Goal: Task Accomplishment & Management: Complete application form

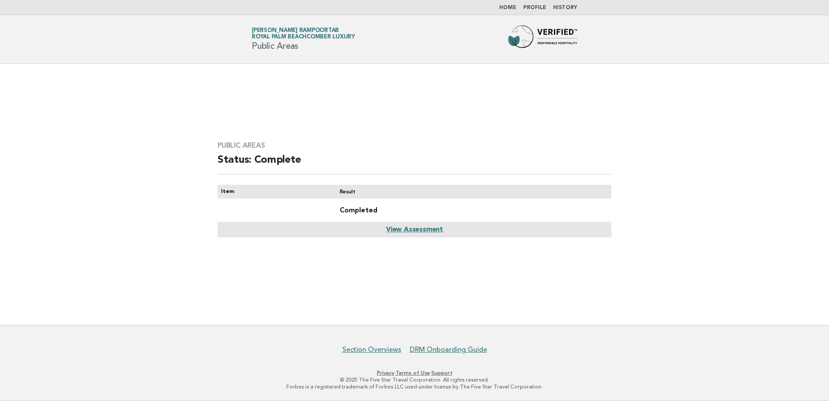
click at [510, 3] on nav "Home Profile History" at bounding box center [414, 7] width 829 height 15
click at [510, 9] on link "Home" at bounding box center [507, 7] width 17 height 5
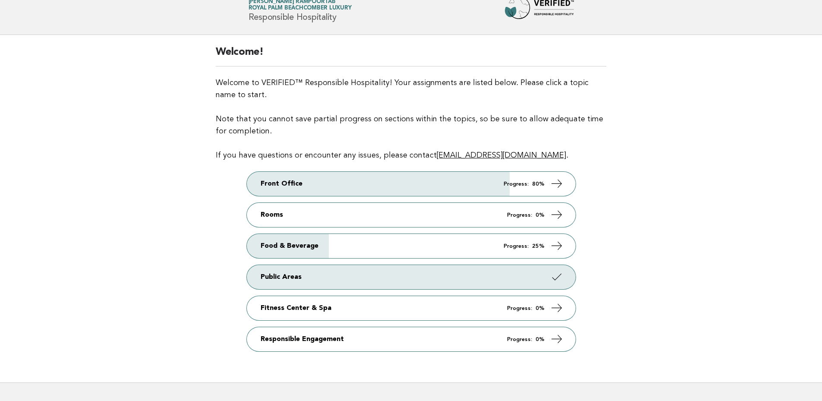
scroll to position [57, 0]
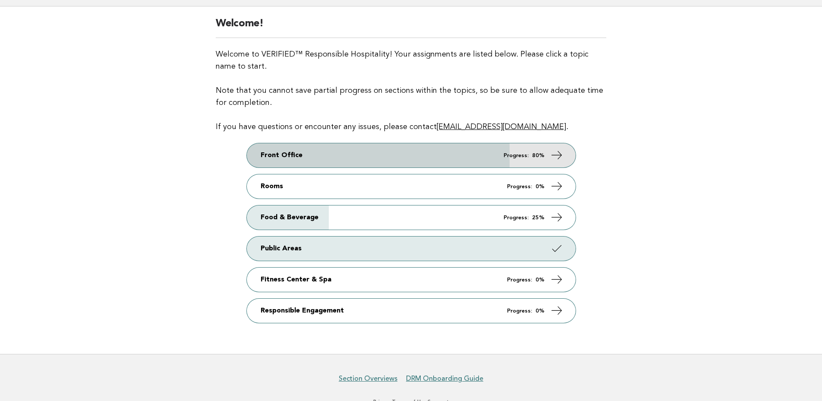
click at [559, 149] on icon at bounding box center [556, 155] width 13 height 13
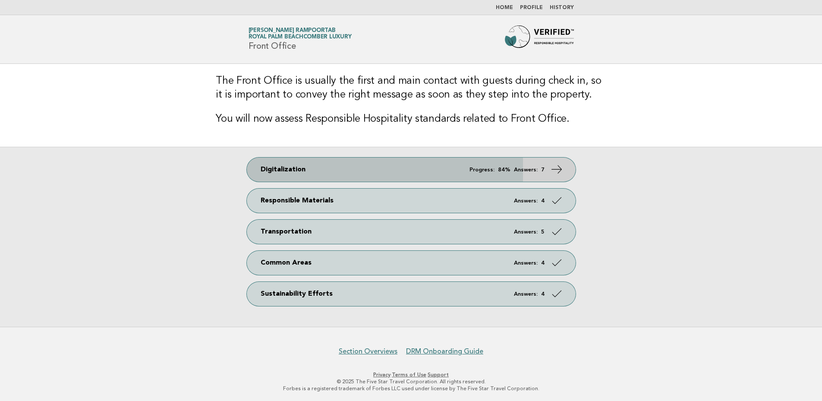
click at [557, 168] on icon at bounding box center [556, 169] width 13 height 13
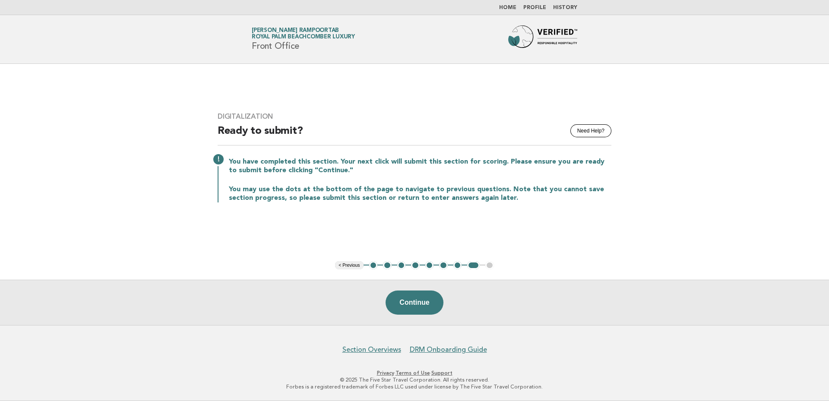
click at [372, 267] on button "1" at bounding box center [373, 265] width 9 height 9
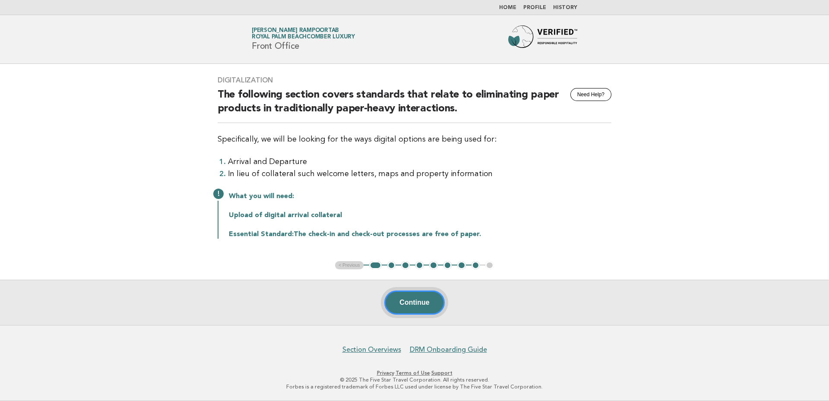
click at [421, 301] on button "Continue" at bounding box center [414, 302] width 60 height 24
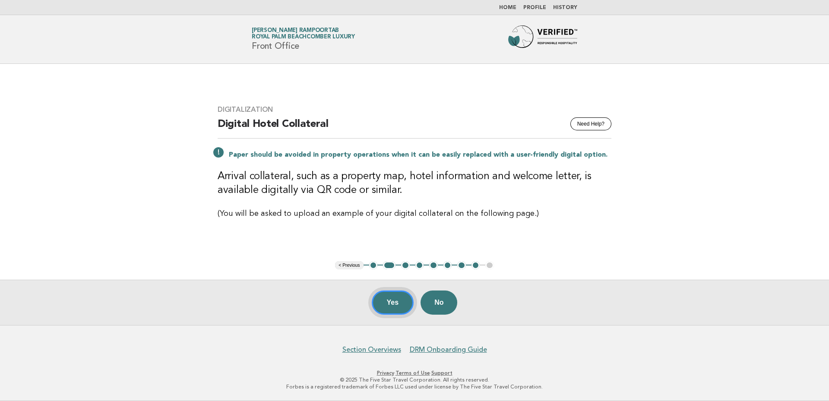
click at [384, 301] on button "Yes" at bounding box center [393, 302] width 42 height 24
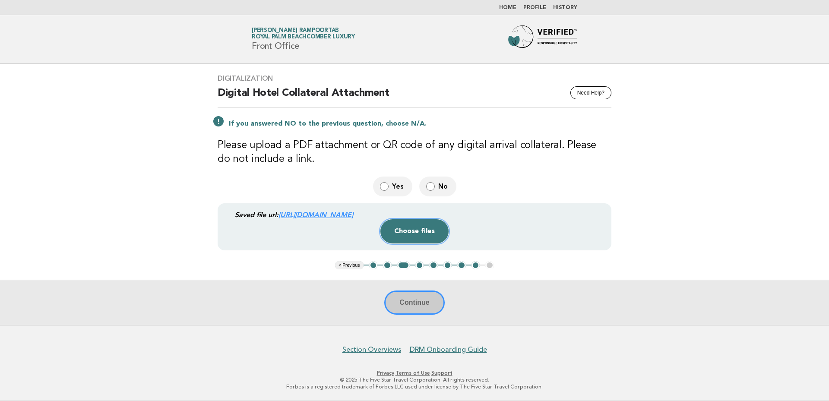
click at [432, 231] on button "Choose files" at bounding box center [414, 231] width 68 height 24
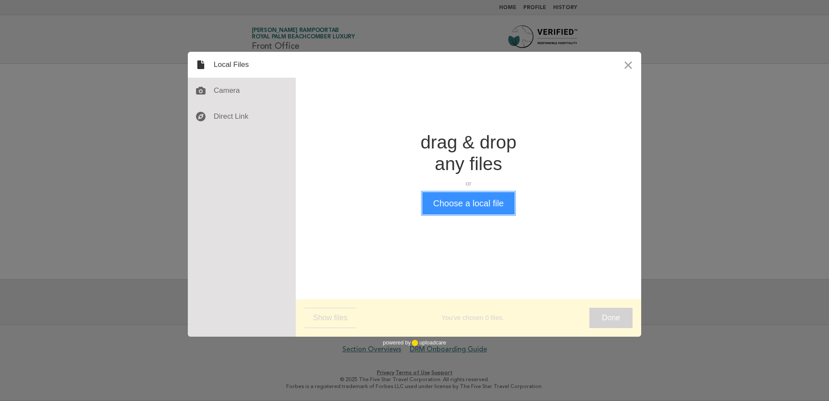
click at [489, 202] on button "Choose a local file" at bounding box center [468, 203] width 92 height 22
click at [624, 65] on button "Close" at bounding box center [628, 65] width 26 height 26
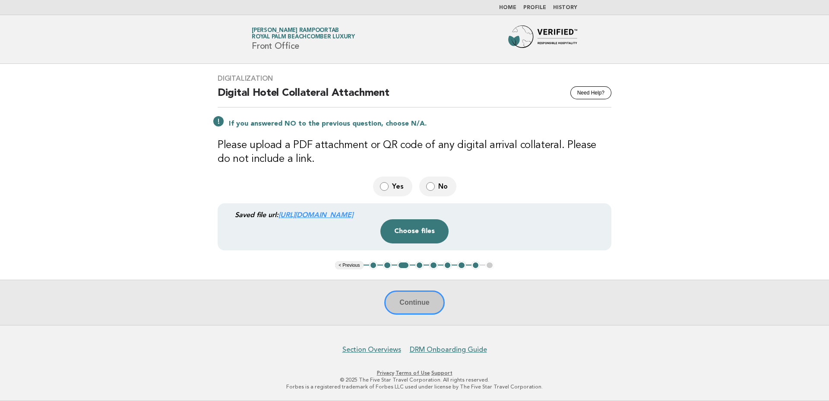
drag, startPoint x: 540, startPoint y: 217, endPoint x: 279, endPoint y: 205, distance: 261.0
click at [279, 205] on div "Saved file url: https://be0idi9hwh.ucarecd.net/2c91d0bb-9168-4902-8d2c-59ced88b…" at bounding box center [415, 226] width 394 height 47
click at [724, 225] on main "Digitalization Need Help? Digital Hotel Collateral Attachment If you answered N…" at bounding box center [414, 194] width 829 height 261
click at [353, 214] on link "https://be0idi9hwh.ucarecd.net/2c91d0bb-9168-4902-8d2c-59ced88bc0ee/" at bounding box center [315, 215] width 75 height 8
click at [710, 218] on main "Digitalization Need Help? Digital Hotel Collateral Attachment If you answered N…" at bounding box center [414, 194] width 829 height 261
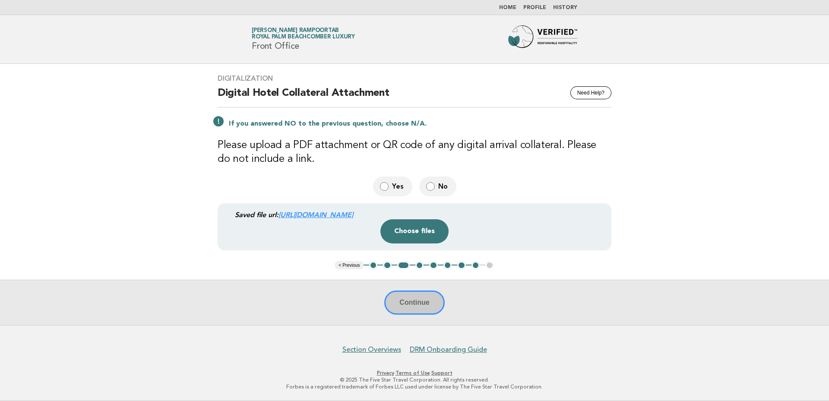
click at [725, 199] on main "Digitalization Need Help? Digital Hotel Collateral Attachment If you answered N…" at bounding box center [414, 194] width 829 height 261
click at [674, 233] on main "Digitalization Need Help? Digital Hotel Collateral Attachment If you answered N…" at bounding box center [414, 194] width 829 height 261
click at [708, 125] on main "Digitalization Need Help? Digital Hotel Collateral Attachment If you answered N…" at bounding box center [414, 194] width 829 height 261
click at [687, 183] on main "Digitalization Need Help? Digital Hotel Collateral Attachment If you answered N…" at bounding box center [414, 194] width 829 height 261
click at [720, 225] on main "Digitalization Need Help? Digital Hotel Collateral Attachment If you answered N…" at bounding box center [414, 194] width 829 height 261
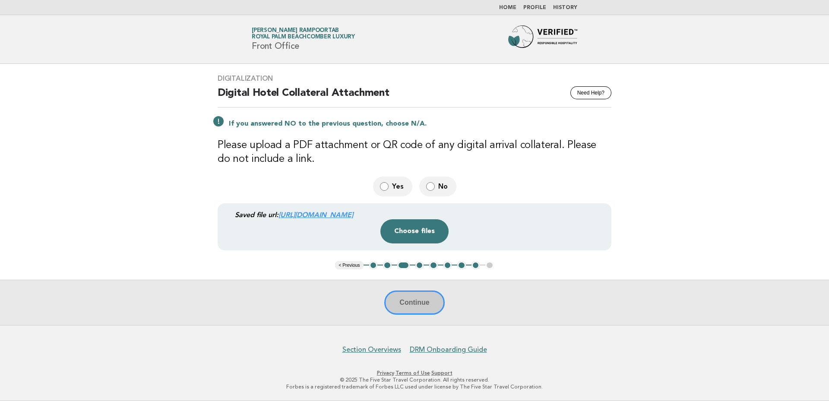
click at [686, 202] on main "Digitalization Need Help? Digital Hotel Collateral Attachment If you answered N…" at bounding box center [414, 194] width 829 height 261
click at [418, 303] on div "Continue" at bounding box center [414, 302] width 829 height 45
click at [403, 229] on button "Choose files" at bounding box center [414, 231] width 68 height 24
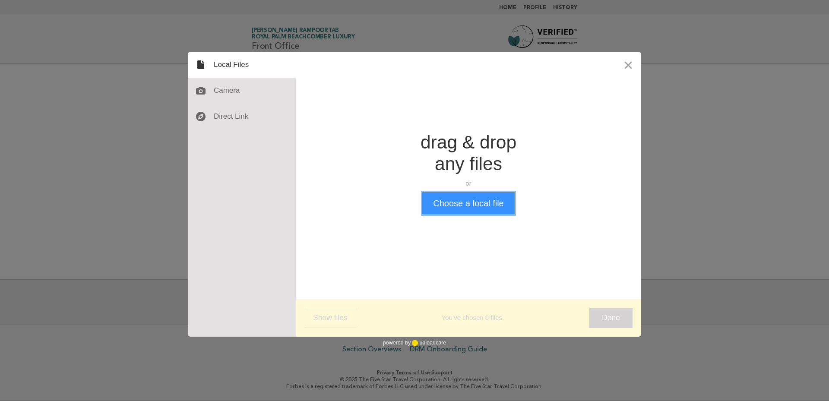
click at [461, 208] on button "Choose a local file" at bounding box center [468, 203] width 92 height 22
click at [629, 63] on button "Close" at bounding box center [628, 65] width 26 height 26
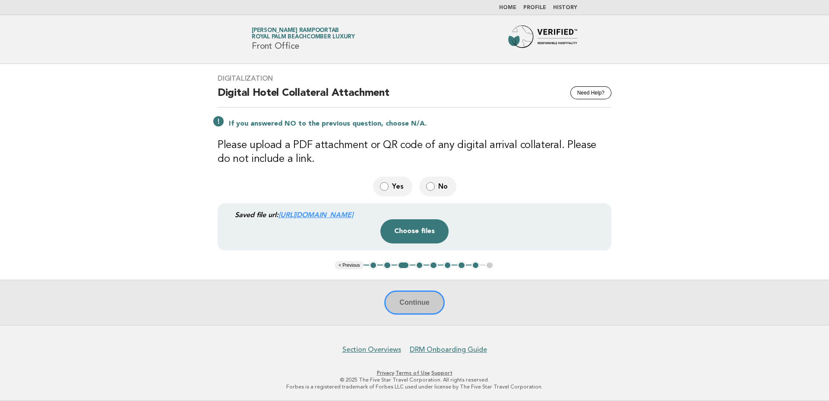
click at [448, 186] on span "No" at bounding box center [443, 186] width 11 height 9
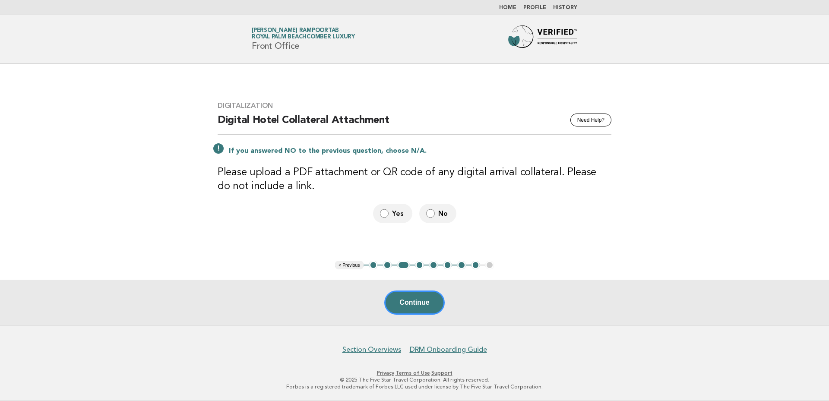
click at [393, 216] on span "Yes" at bounding box center [398, 213] width 13 height 9
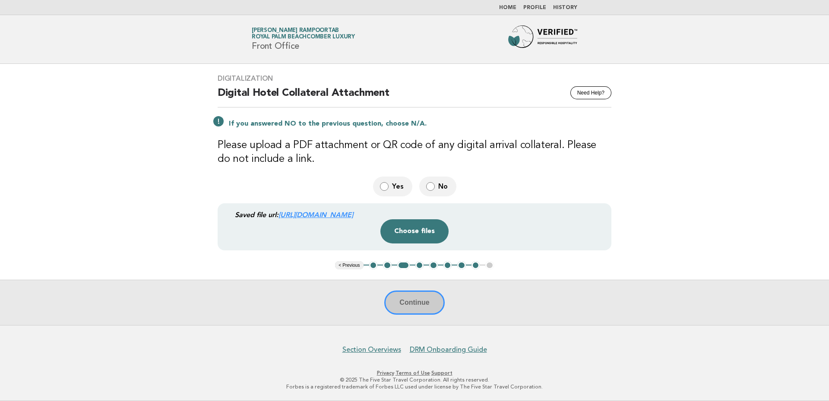
click at [434, 185] on label "No" at bounding box center [437, 186] width 37 height 19
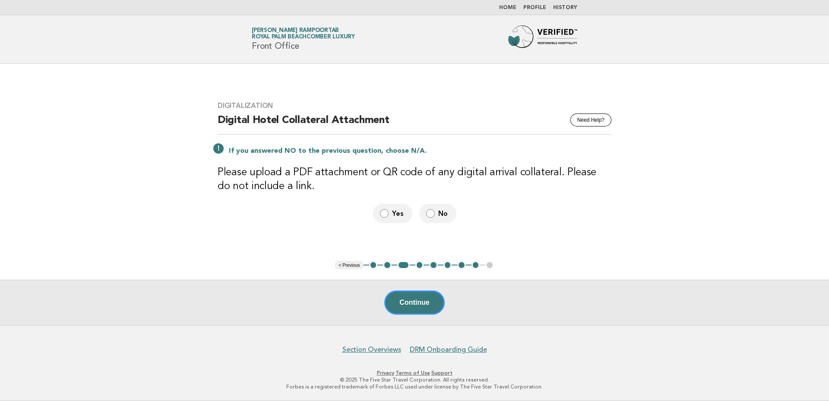
click at [610, 230] on div "Digitalization Need Help? Digital Hotel Collateral Attachment If you answered N…" at bounding box center [414, 162] width 414 height 142
click at [388, 215] on label "Yes" at bounding box center [392, 213] width 39 height 19
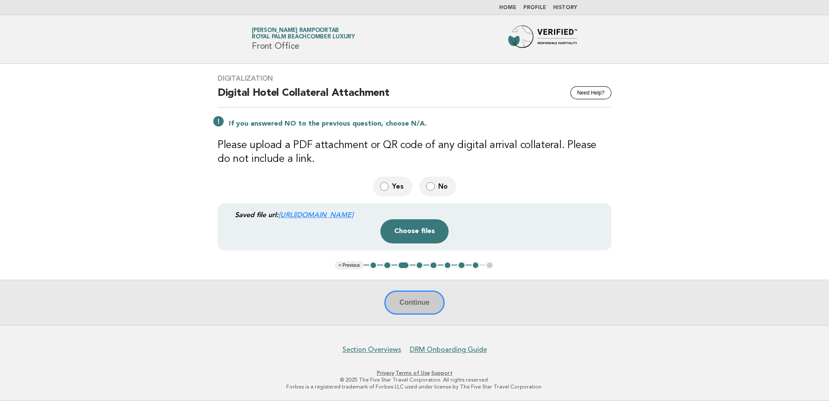
drag, startPoint x: 749, startPoint y: 248, endPoint x: 738, endPoint y: 251, distance: 11.2
click at [746, 250] on main "Digitalization Need Help? Digital Hotel Collateral Attachment If you answered N…" at bounding box center [414, 194] width 829 height 261
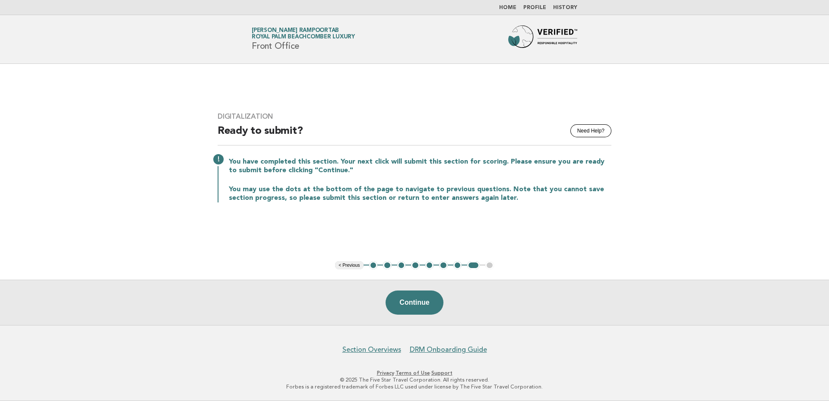
click at [390, 264] on button "2" at bounding box center [387, 265] width 9 height 9
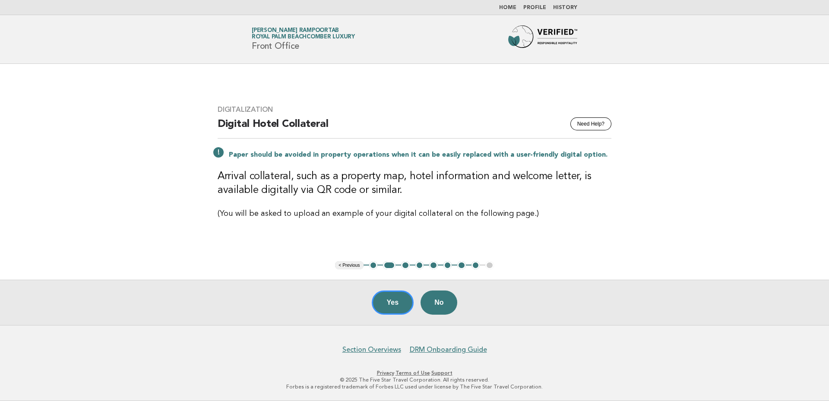
click at [372, 265] on button "1" at bounding box center [373, 265] width 9 height 9
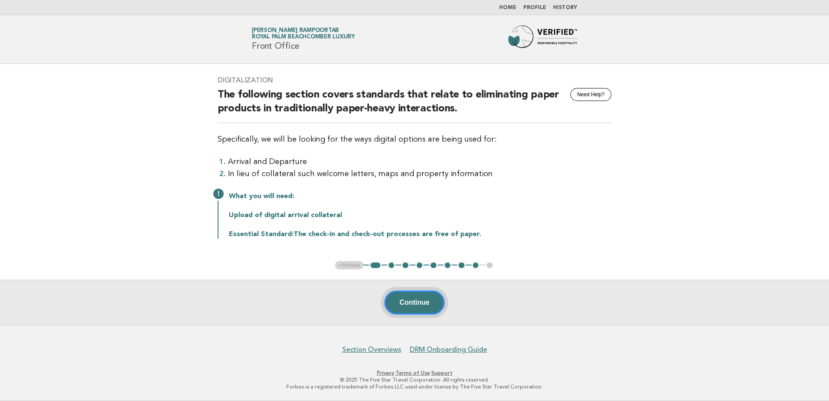
click at [426, 305] on button "Continue" at bounding box center [414, 302] width 60 height 24
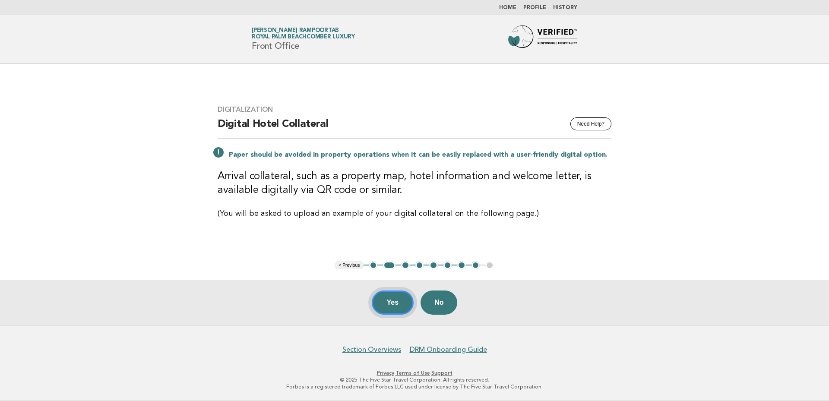
click at [395, 298] on button "Yes" at bounding box center [393, 302] width 42 height 24
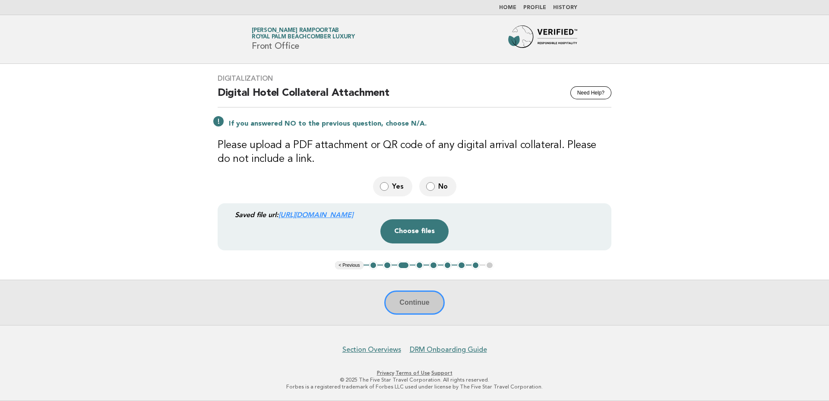
click at [417, 301] on div "Continue" at bounding box center [414, 302] width 829 height 45
click at [552, 322] on div "Continue" at bounding box center [414, 302] width 829 height 45
click at [418, 265] on button "4" at bounding box center [419, 265] width 9 height 9
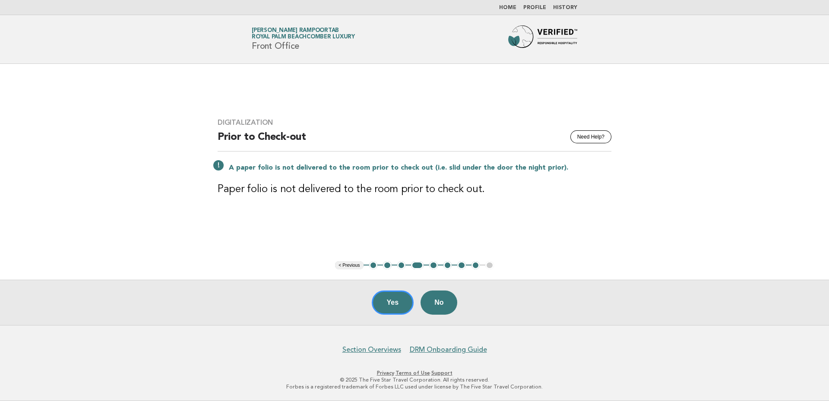
click at [399, 265] on button "3" at bounding box center [401, 265] width 9 height 9
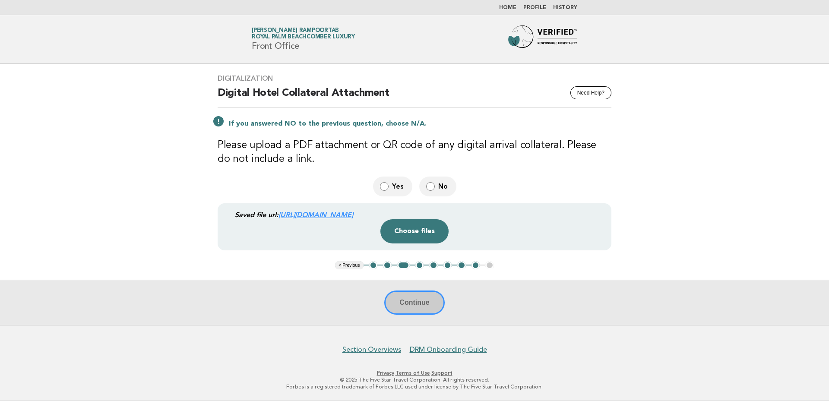
click at [419, 266] on button "4" at bounding box center [419, 265] width 9 height 9
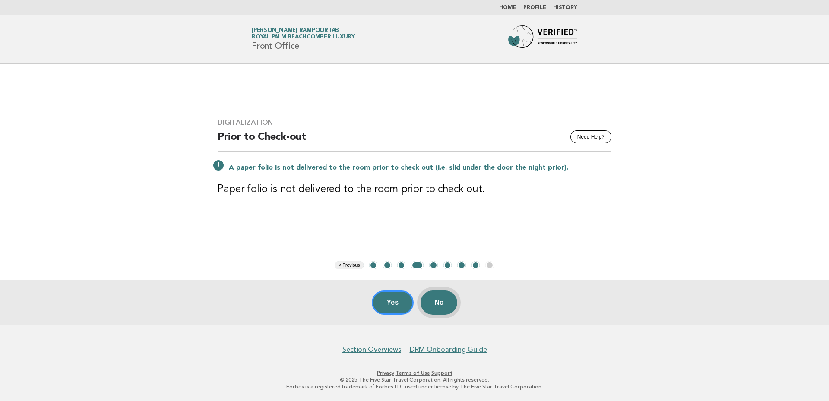
click at [448, 302] on button "No" at bounding box center [438, 302] width 37 height 24
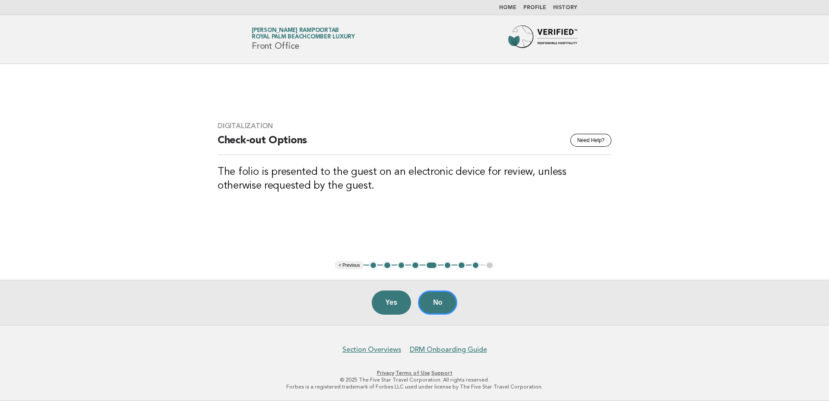
click at [415, 267] on button "4" at bounding box center [415, 265] width 9 height 9
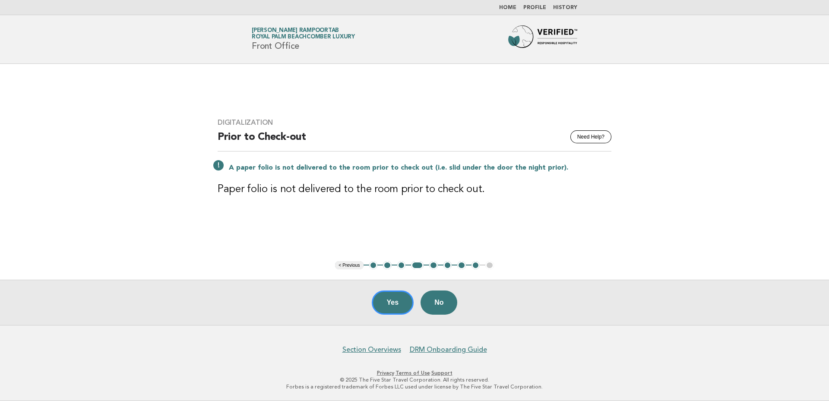
click at [395, 300] on button "Yes" at bounding box center [393, 302] width 42 height 24
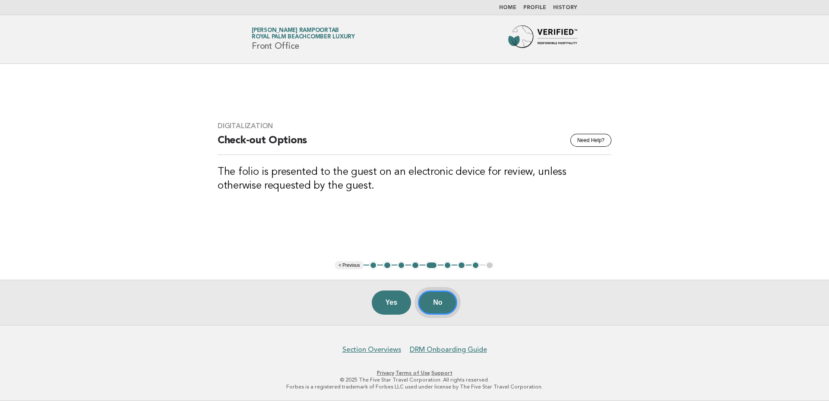
click at [442, 299] on button "No" at bounding box center [437, 302] width 39 height 24
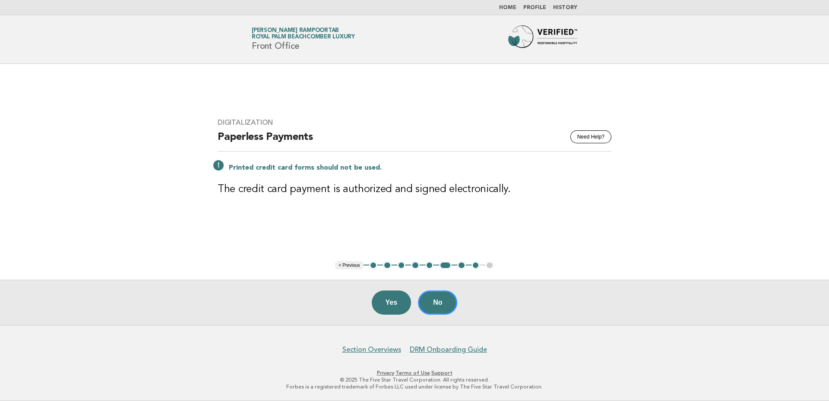
click at [430, 265] on button "5" at bounding box center [429, 265] width 9 height 9
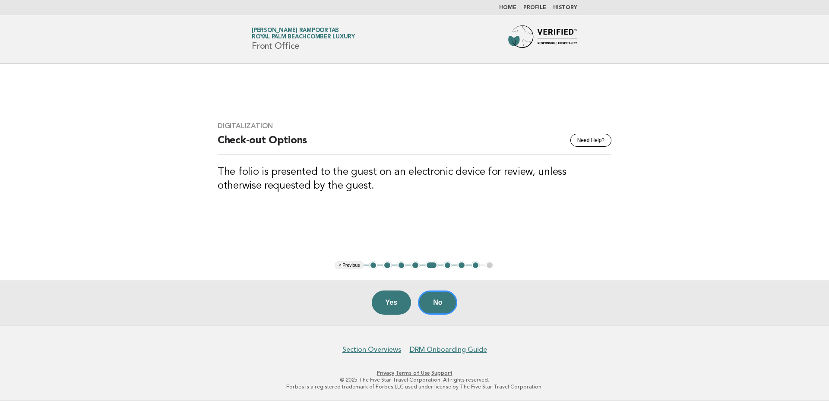
click at [462, 266] on button "7" at bounding box center [461, 265] width 9 height 9
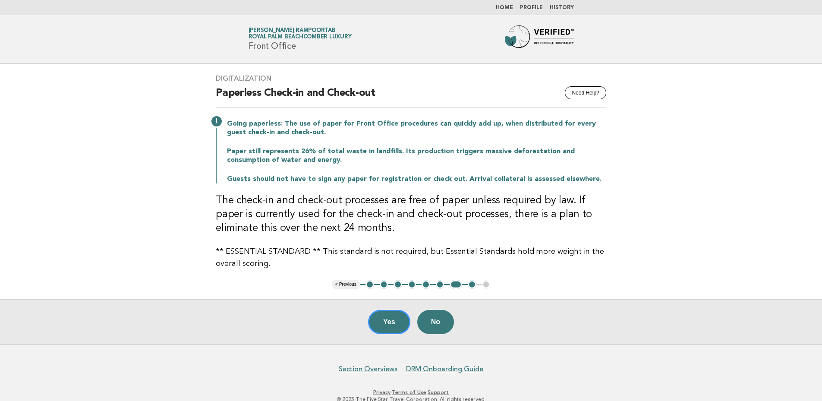
click at [471, 285] on button "8" at bounding box center [472, 284] width 9 height 9
click at [473, 283] on button "8" at bounding box center [472, 284] width 9 height 9
click at [381, 325] on button "Yes" at bounding box center [389, 322] width 42 height 24
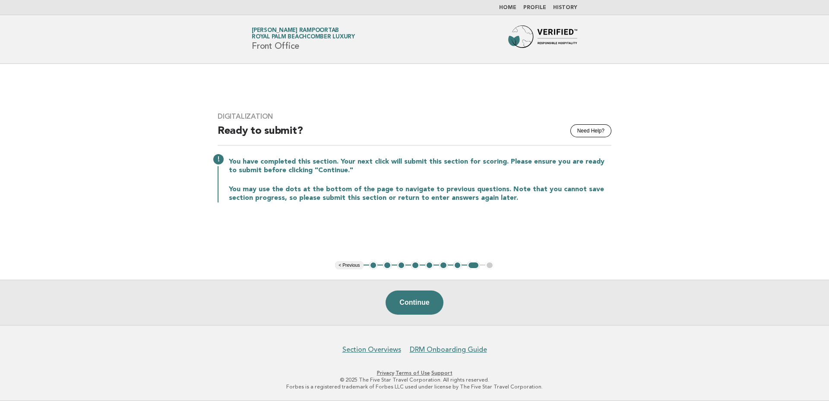
click at [430, 265] on button "5" at bounding box center [429, 265] width 9 height 9
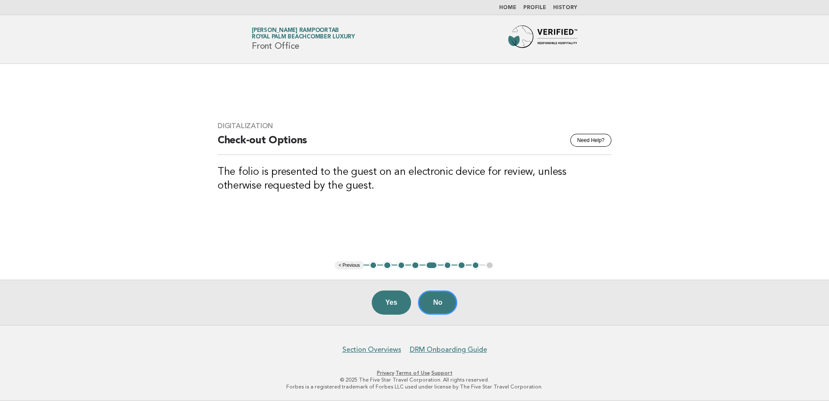
click at [405, 266] on button "3" at bounding box center [401, 265] width 9 height 9
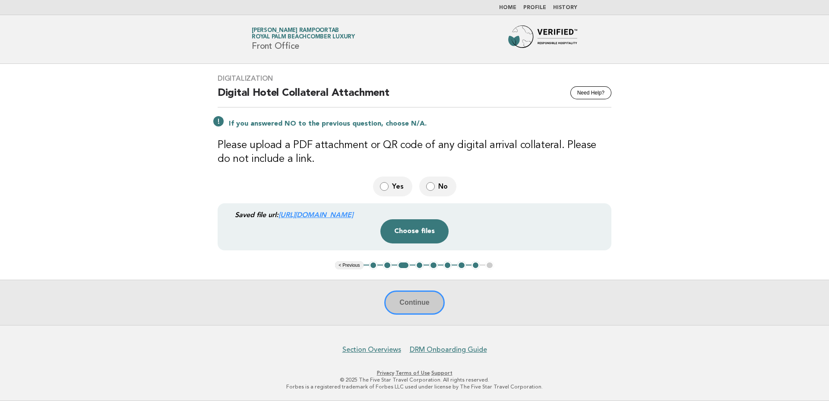
click at [440, 187] on span "No" at bounding box center [443, 186] width 11 height 9
drag, startPoint x: 503, startPoint y: 288, endPoint x: 496, endPoint y: 287, distance: 7.1
click at [503, 290] on div "Continue" at bounding box center [414, 302] width 829 height 45
click at [220, 348] on nav "Section Overviews DRM Onboarding Guide" at bounding box center [414, 345] width 829 height 18
click at [416, 233] on button "Choose files" at bounding box center [414, 231] width 68 height 24
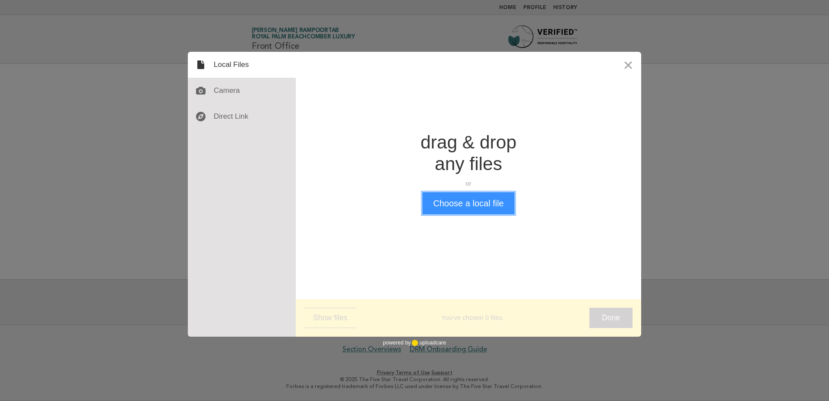
click at [469, 206] on button "Choose a local file" at bounding box center [468, 203] width 92 height 22
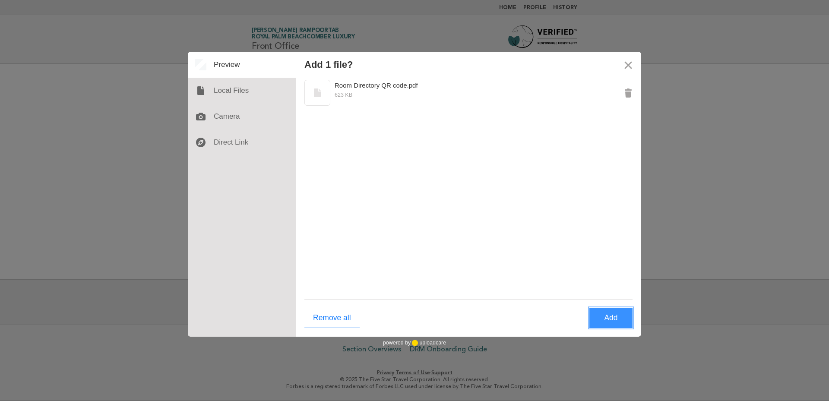
click at [604, 322] on button "Add" at bounding box center [610, 318] width 43 height 20
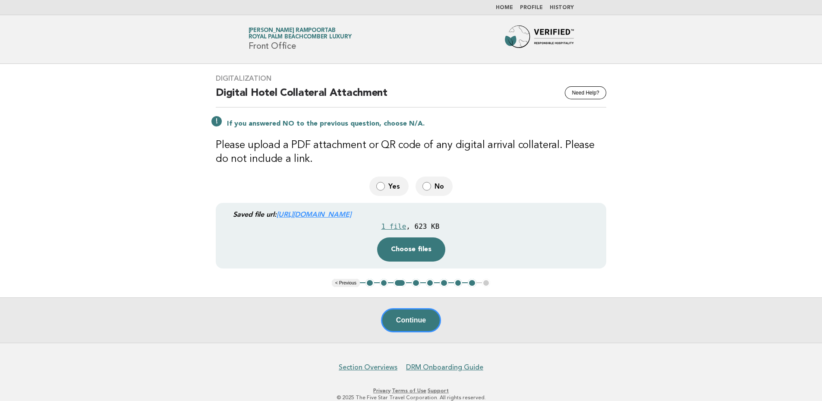
click at [433, 186] on label "No" at bounding box center [434, 186] width 37 height 19
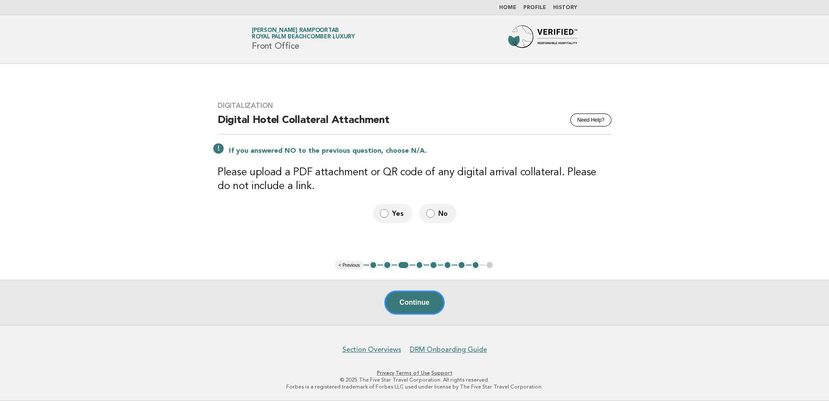
drag, startPoint x: 393, startPoint y: 218, endPoint x: 407, endPoint y: 218, distance: 14.7
click at [393, 218] on span "Yes" at bounding box center [398, 213] width 13 height 9
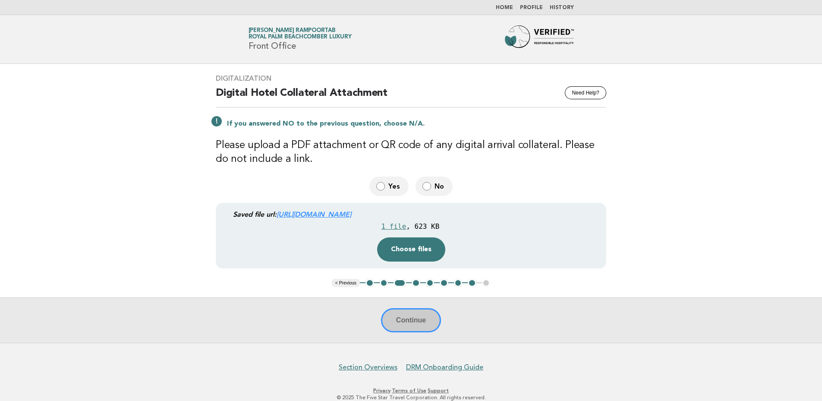
drag, startPoint x: 529, startPoint y: 212, endPoint x: 213, endPoint y: 230, distance: 316.4
click at [202, 213] on main "Digitalization Need Help? Digital Hotel Collateral Attachment If you answered N…" at bounding box center [411, 203] width 822 height 279
click at [786, 212] on main "Digitalization Need Help? Digital Hotel Collateral Attachment If you answered N…" at bounding box center [411, 203] width 822 height 279
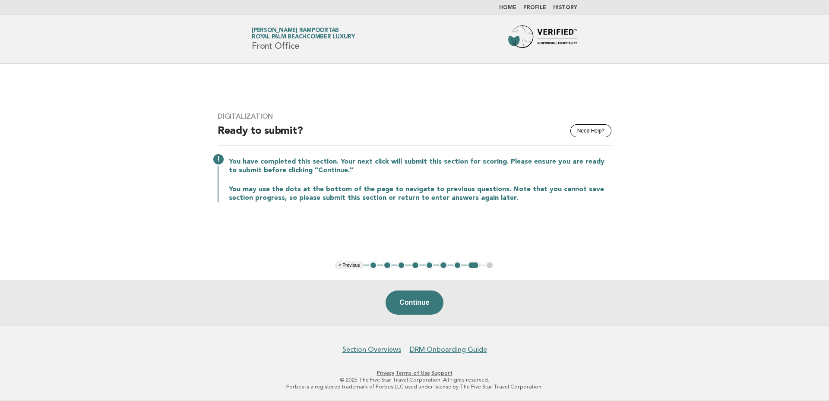
click at [373, 266] on button "1" at bounding box center [373, 265] width 9 height 9
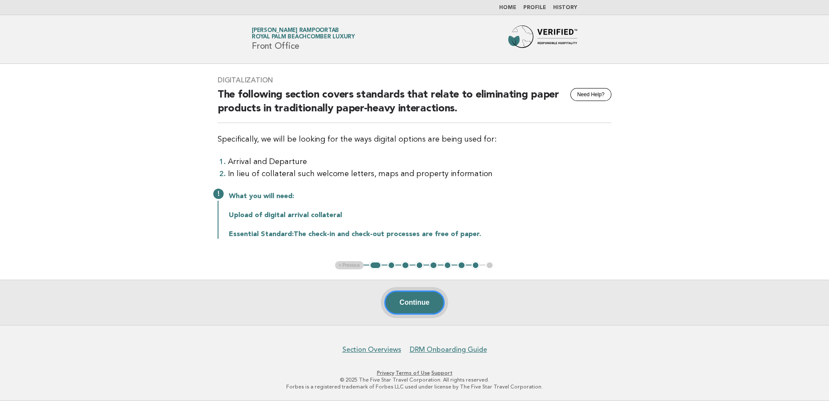
click at [415, 308] on button "Continue" at bounding box center [414, 302] width 60 height 24
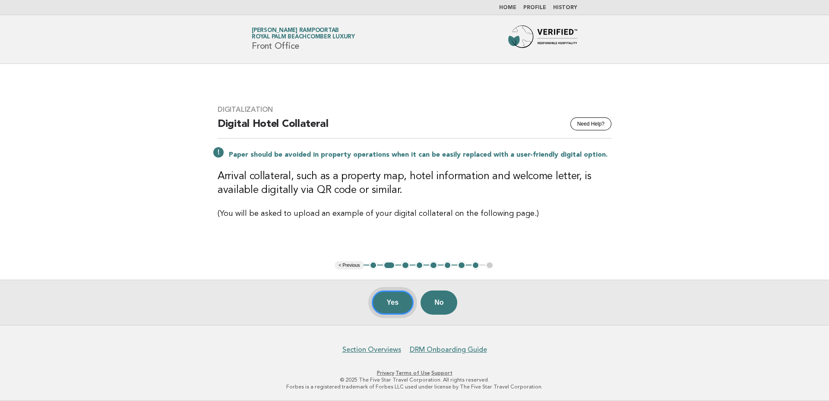
click at [398, 302] on button "Yes" at bounding box center [393, 302] width 42 height 24
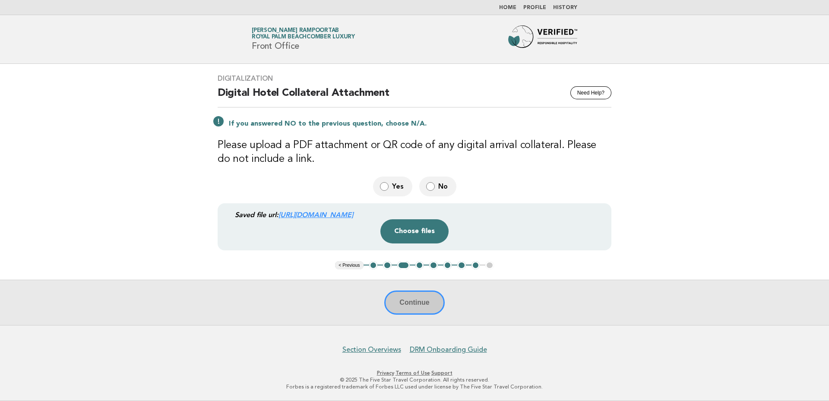
click at [446, 185] on span "No" at bounding box center [443, 186] width 11 height 9
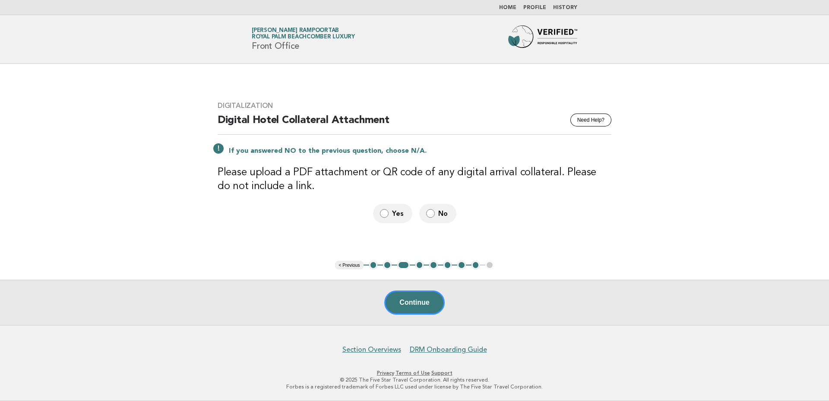
click at [393, 212] on span "Yes" at bounding box center [398, 213] width 13 height 9
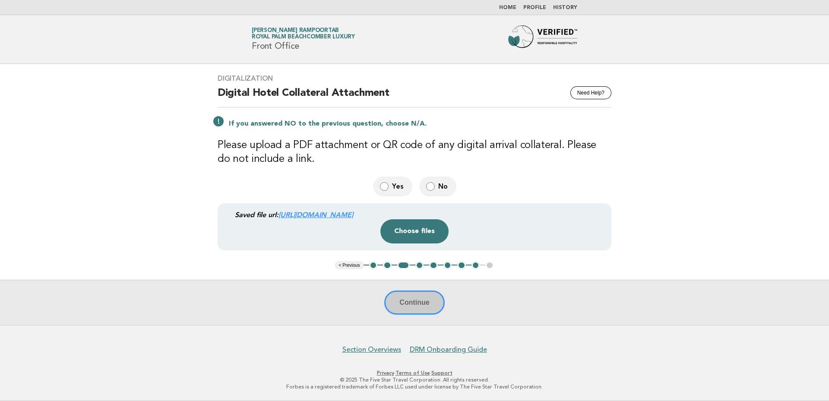
click at [417, 302] on div "Continue" at bounding box center [414, 302] width 829 height 45
click at [524, 305] on div "Continue" at bounding box center [414, 302] width 829 height 45
click at [353, 216] on link "https://be0idi9hwh.ucarecd.net/2c91d0bb-9168-4902-8d2c-59ced88bc0ee/" at bounding box center [315, 215] width 75 height 8
drag, startPoint x: 535, startPoint y: 211, endPoint x: 282, endPoint y: 212, distance: 253.4
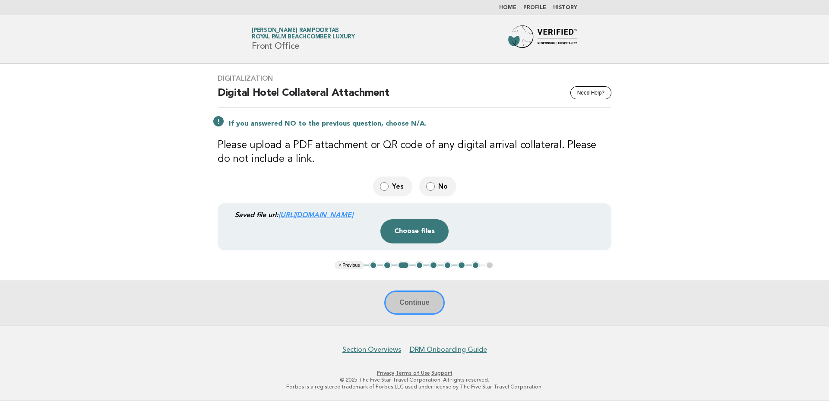
click at [282, 212] on div "Saved file url: https://be0idi9hwh.ucarecd.net/2c91d0bb-9168-4902-8d2c-59ced88b…" at bounding box center [419, 214] width 369 height 9
click at [519, 246] on div "Saved file url: https://be0idi9hwh.ucarecd.net/2c91d0bb-9168-4902-8d2c-59ced88b…" at bounding box center [415, 226] width 394 height 47
click at [418, 237] on button "Choose files" at bounding box center [414, 231] width 68 height 24
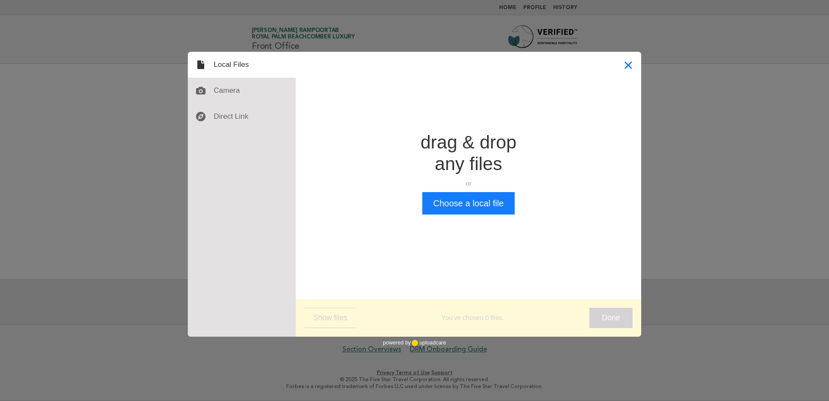
click at [620, 63] on button "Close" at bounding box center [628, 65] width 26 height 26
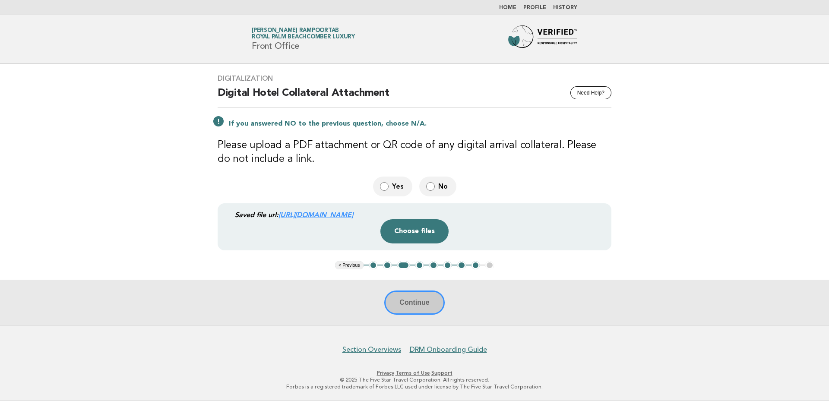
click at [506, 4] on li "Home" at bounding box center [507, 7] width 17 height 7
click at [509, 6] on link "Home" at bounding box center [507, 7] width 17 height 5
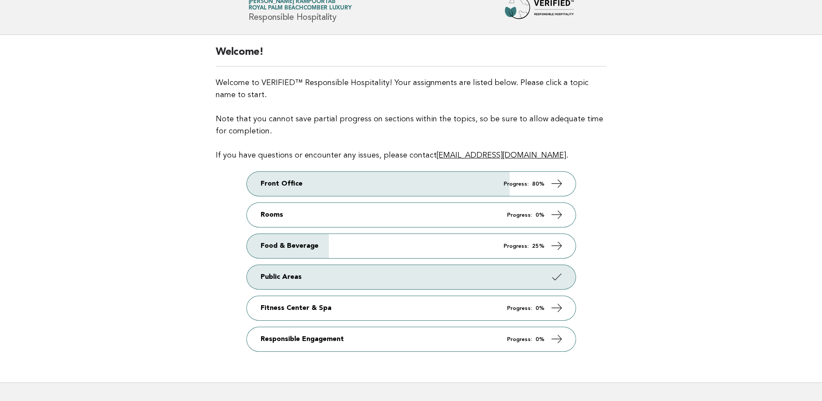
scroll to position [86, 0]
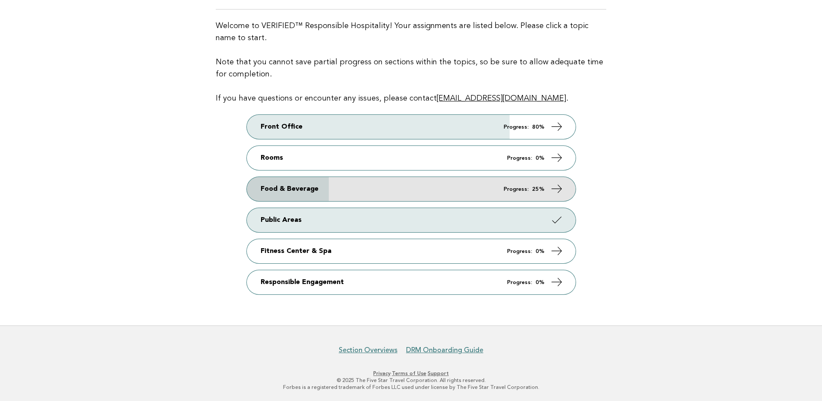
click at [533, 185] on link "Food & Beverage Progress: 25%" at bounding box center [411, 189] width 329 height 24
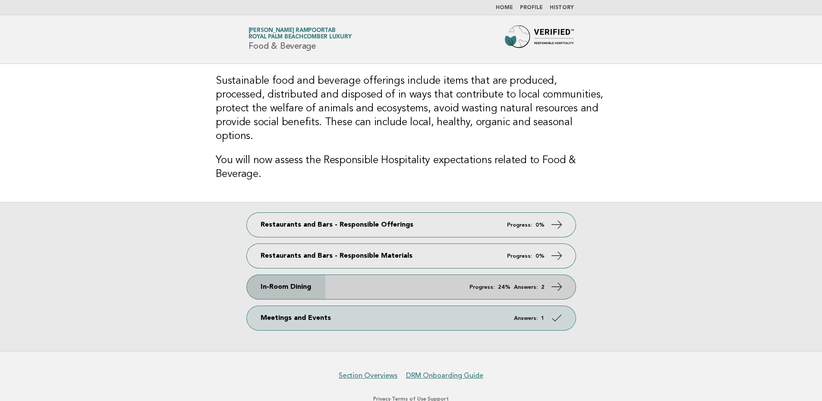
click at [555, 281] on icon at bounding box center [556, 287] width 13 height 13
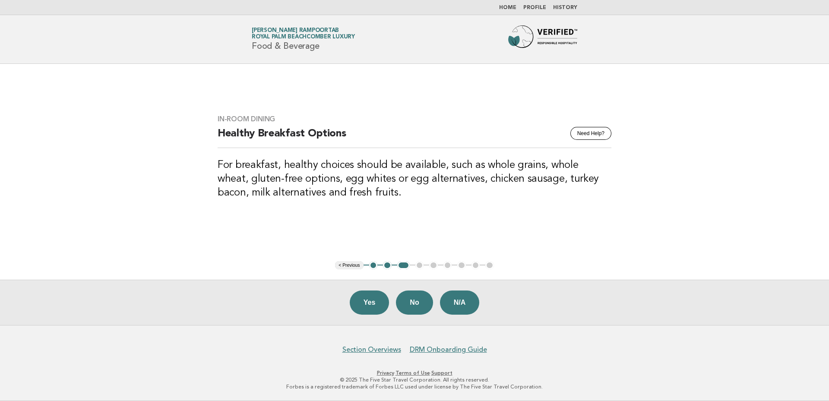
click at [374, 265] on button "1" at bounding box center [373, 265] width 9 height 9
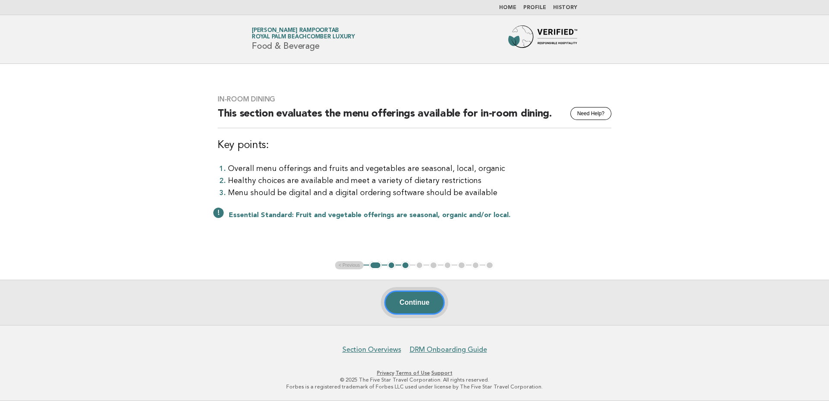
click at [418, 297] on button "Continue" at bounding box center [414, 302] width 60 height 24
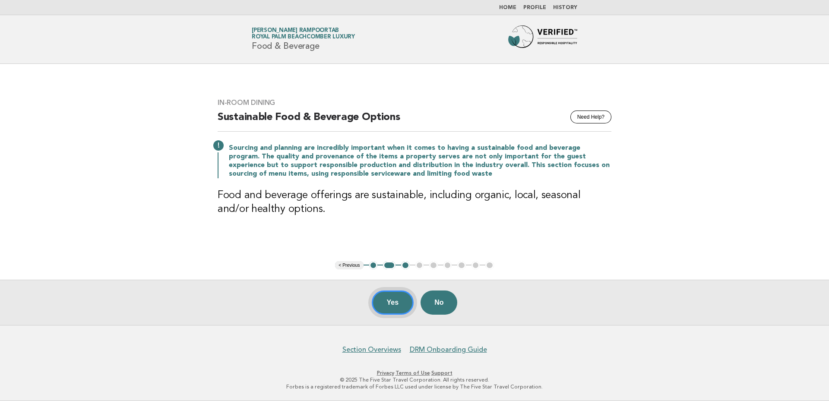
click at [390, 299] on button "Yes" at bounding box center [393, 302] width 42 height 24
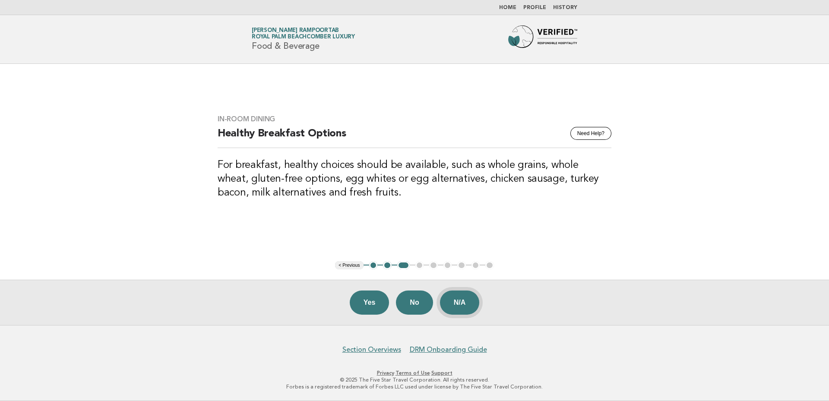
click at [461, 299] on button "N/A" at bounding box center [460, 302] width 40 height 24
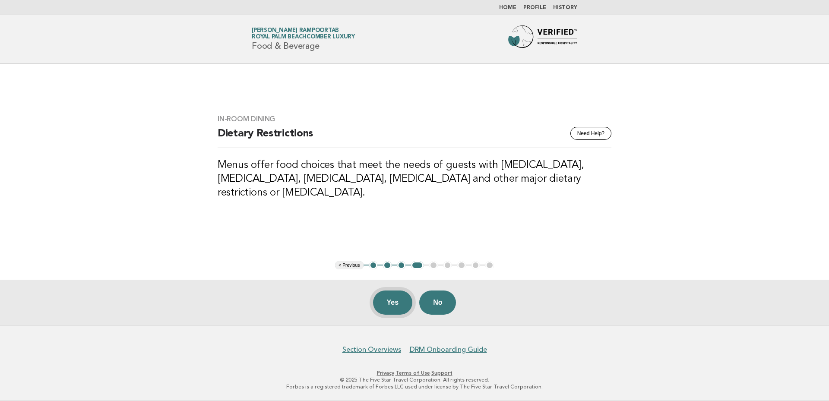
click at [398, 302] on button "Yes" at bounding box center [393, 302] width 40 height 24
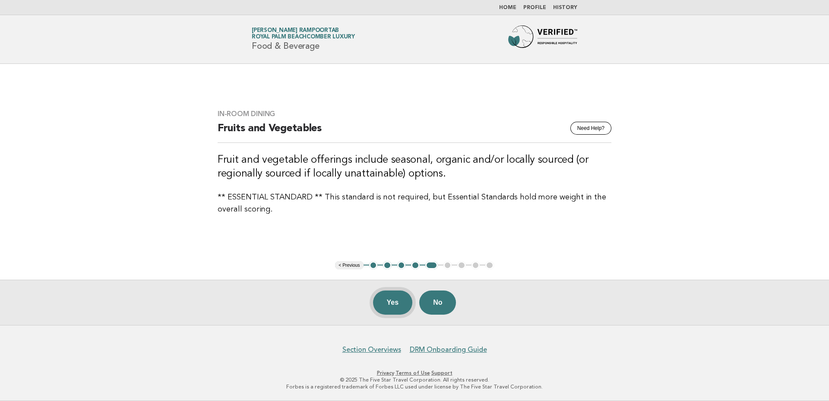
click at [391, 301] on button "Yes" at bounding box center [393, 302] width 40 height 24
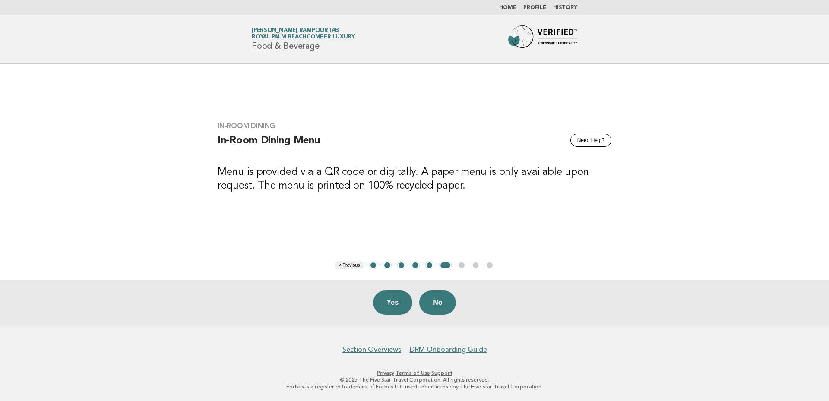
drag, startPoint x: 466, startPoint y: 187, endPoint x: 363, endPoint y: 187, distance: 103.2
click at [456, 189] on h3 "Menu is provided via a QR code or digitally. A paper menu is only available upo…" at bounding box center [415, 179] width 394 height 28
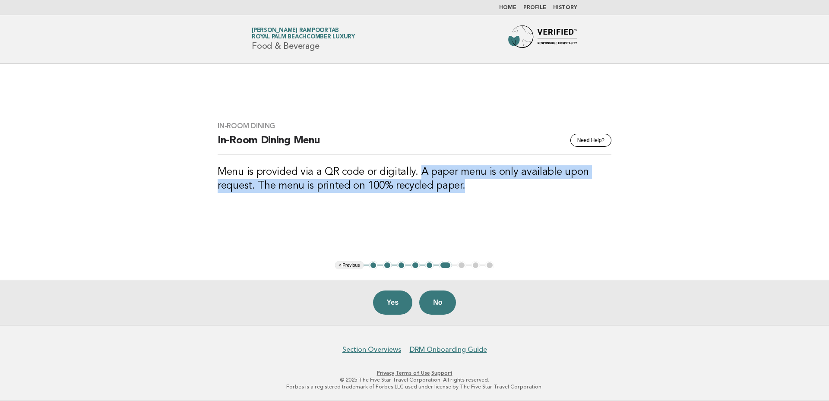
drag, startPoint x: 436, startPoint y: 181, endPoint x: 464, endPoint y: 182, distance: 27.6
click at [470, 192] on h3 "Menu is provided via a QR code or digitally. A paper menu is only available upo…" at bounding box center [415, 179] width 394 height 28
click at [464, 186] on h3 "Menu is provided via a QR code or digitally. A paper menu is only available upo…" at bounding box center [415, 179] width 394 height 28
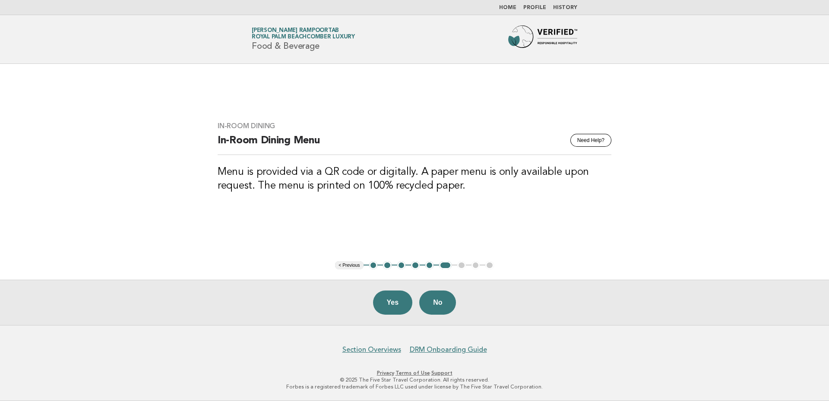
click at [506, 186] on h3 "Menu is provided via a QR code or digitally. A paper menu is only available upo…" at bounding box center [415, 179] width 394 height 28
drag, startPoint x: 464, startPoint y: 183, endPoint x: 424, endPoint y: 174, distance: 41.2
click at [462, 182] on h3 "Menu is provided via a QR code or digitally. A paper menu is only available upo…" at bounding box center [415, 179] width 394 height 28
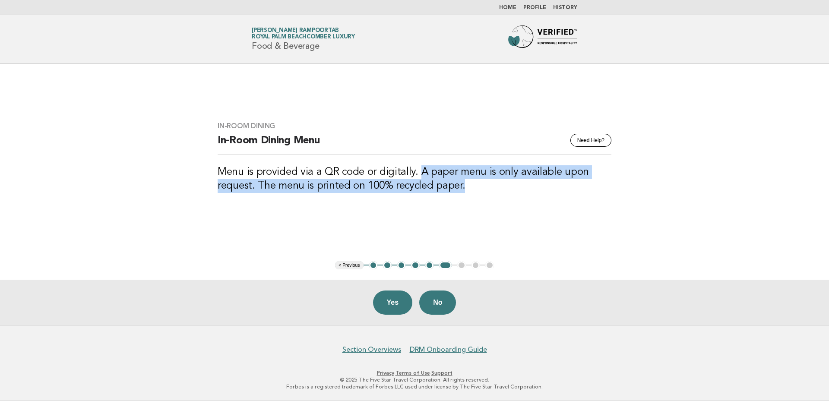
drag, startPoint x: 420, startPoint y: 170, endPoint x: 461, endPoint y: 183, distance: 43.3
click at [461, 183] on h3 "Menu is provided via a QR code or digitally. A paper menu is only available upo…" at bounding box center [415, 179] width 394 height 28
click at [512, 185] on h3 "Menu is provided via a QR code or digitally. A paper menu is only available upo…" at bounding box center [415, 179] width 394 height 28
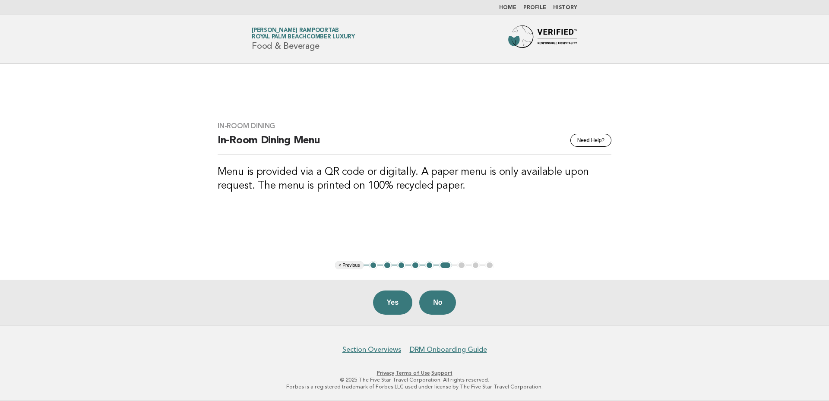
click at [483, 187] on h3 "Menu is provided via a QR code or digitally. A paper menu is only available upo…" at bounding box center [415, 179] width 394 height 28
click at [527, 199] on div "In-Room Dining Need Help? In-Room Dining Menu Menu is provided via a QR code or…" at bounding box center [414, 162] width 414 height 102
drag, startPoint x: 480, startPoint y: 223, endPoint x: 477, endPoint y: 219, distance: 5.2
click at [481, 222] on main "In-Room Dining Need Help? In-Room Dining Menu Menu is provided via a QR code or…" at bounding box center [414, 194] width 829 height 261
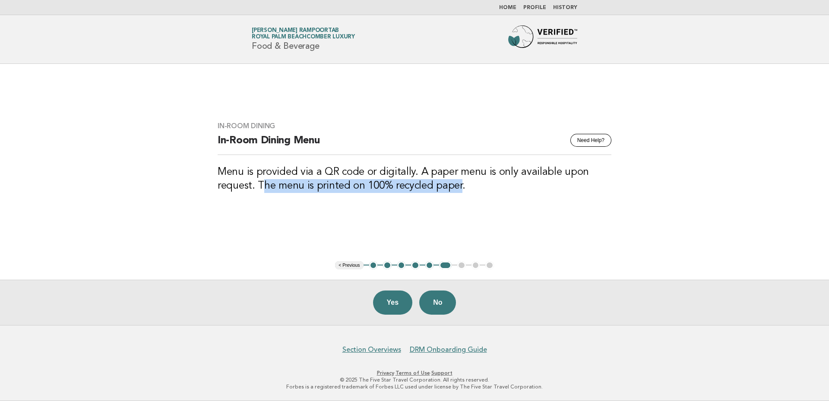
drag, startPoint x: 261, startPoint y: 181, endPoint x: 406, endPoint y: 181, distance: 144.6
click at [444, 184] on h3 "Menu is provided via a QR code or digitally. A paper menu is only available upo…" at bounding box center [415, 179] width 394 height 28
drag, startPoint x: 294, startPoint y: 205, endPoint x: 289, endPoint y: 205, distance: 4.7
click at [292, 205] on div "In-Room Dining Need Help? In-Room Dining Menu Menu is provided via a QR code or…" at bounding box center [414, 162] width 414 height 102
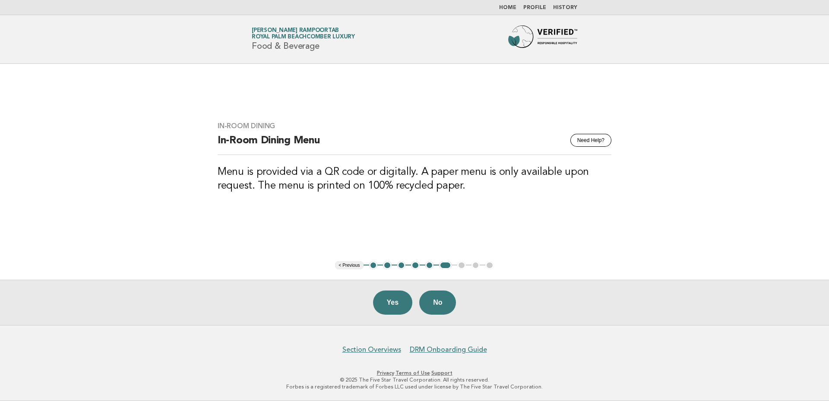
click at [504, 205] on div "In-Room Dining Need Help? In-Room Dining Menu Menu is provided via a QR code or…" at bounding box center [414, 162] width 414 height 102
click at [524, 202] on div "In-Room Dining Need Help? In-Room Dining Menu Menu is provided via a QR code or…" at bounding box center [414, 162] width 414 height 102
click at [440, 303] on button "No" at bounding box center [437, 302] width 37 height 24
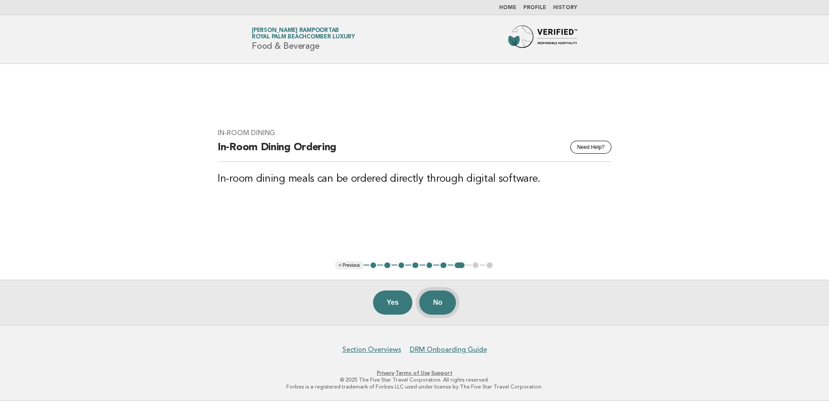
click at [438, 303] on button "No" at bounding box center [437, 302] width 37 height 24
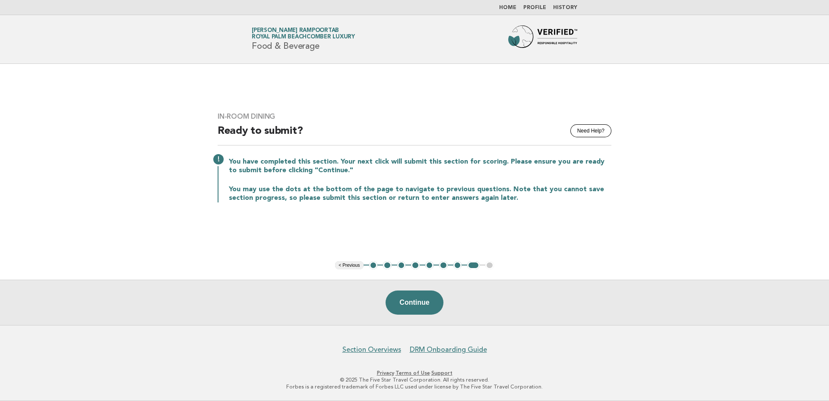
click at [416, 266] on button "4" at bounding box center [415, 265] width 9 height 9
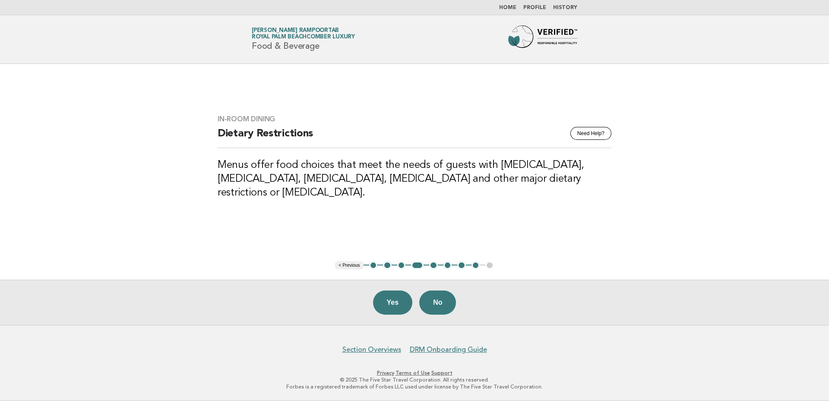
click at [401, 265] on button "3" at bounding box center [401, 265] width 9 height 9
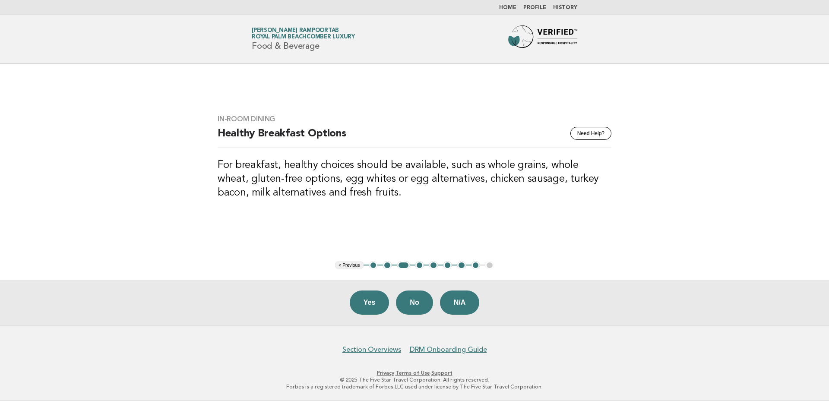
click at [385, 267] on button "2" at bounding box center [387, 265] width 9 height 9
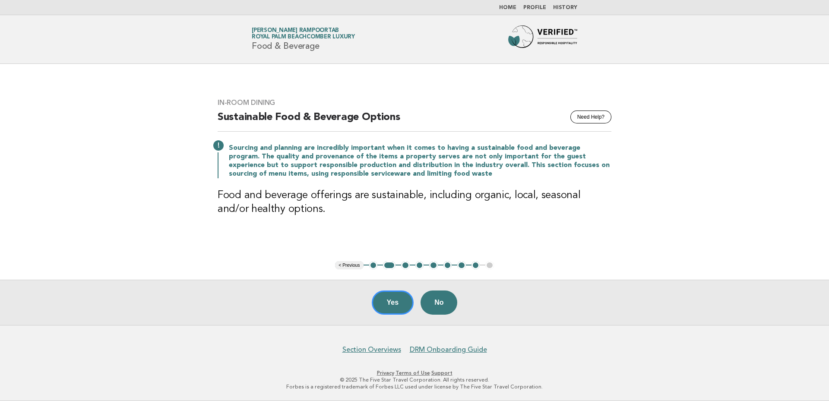
click at [372, 266] on button "1" at bounding box center [373, 265] width 9 height 9
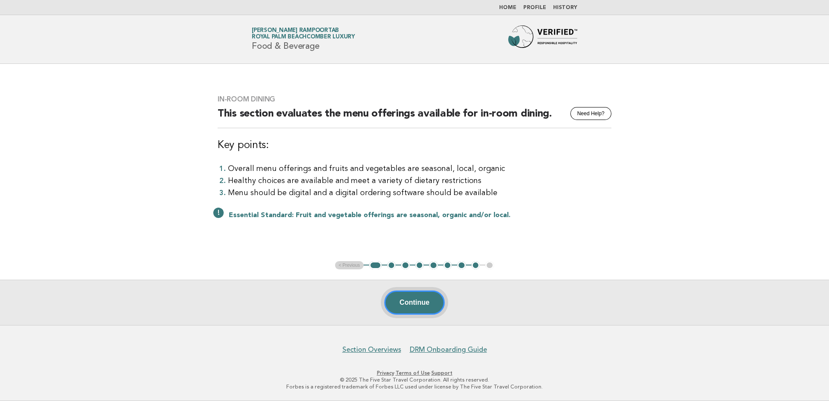
click at [429, 310] on button "Continue" at bounding box center [414, 302] width 60 height 24
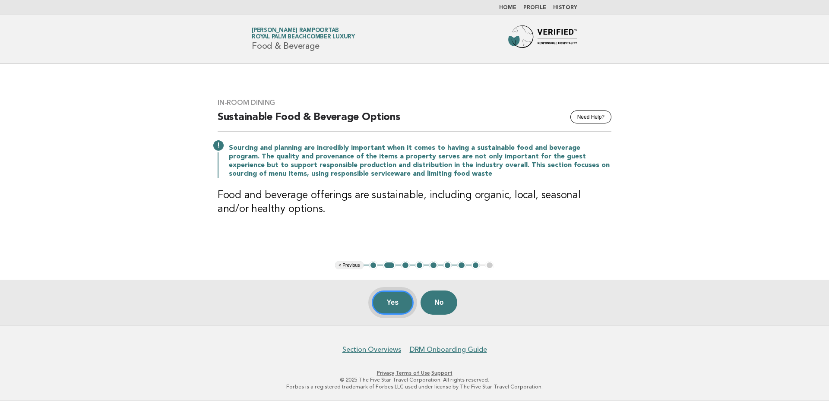
click at [383, 298] on button "Yes" at bounding box center [393, 302] width 42 height 24
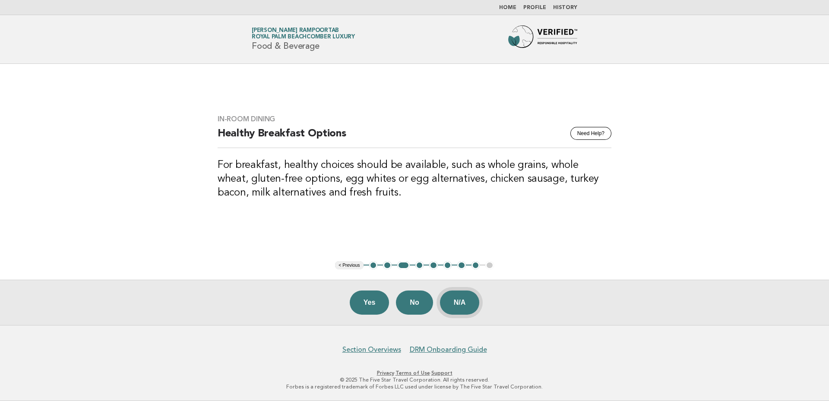
click at [456, 301] on button "N/A" at bounding box center [460, 302] width 40 height 24
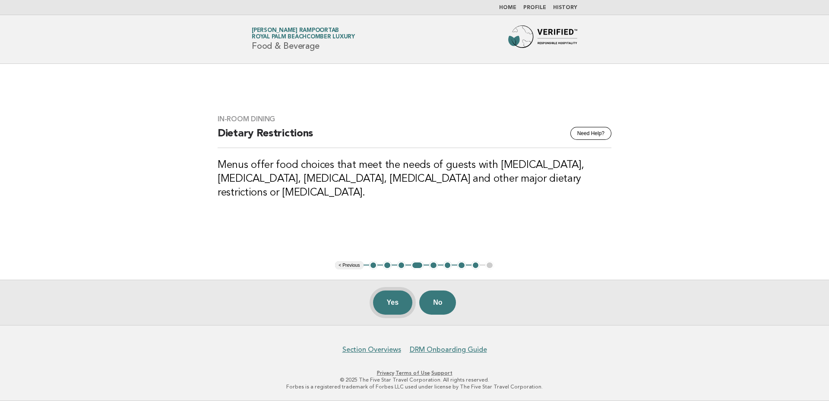
click at [394, 300] on button "Yes" at bounding box center [393, 302] width 40 height 24
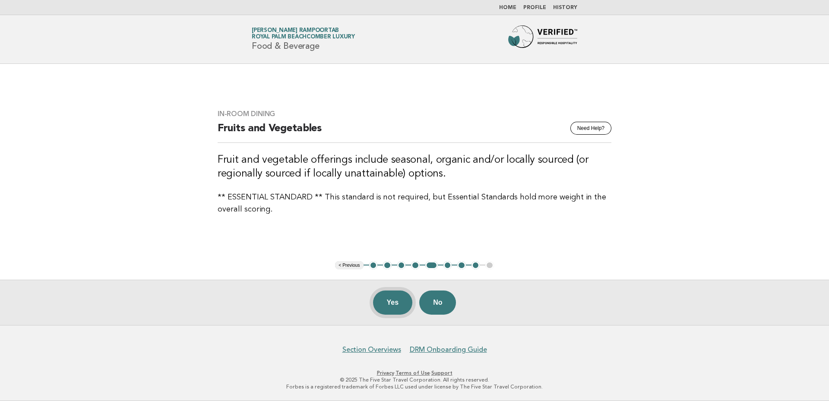
click at [395, 302] on button "Yes" at bounding box center [393, 302] width 40 height 24
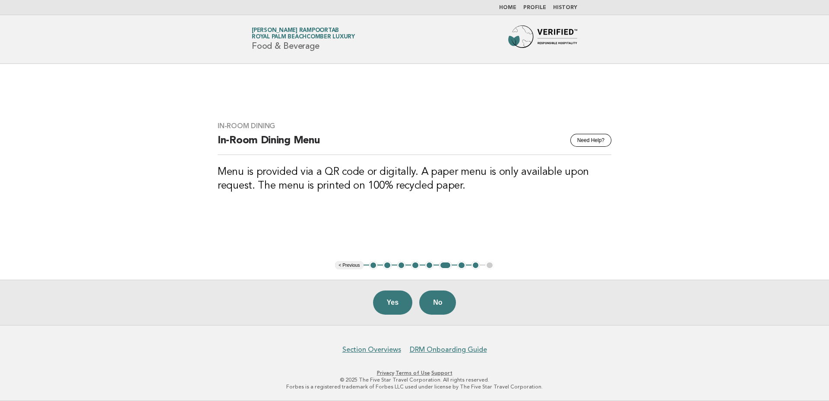
drag, startPoint x: 458, startPoint y: 227, endPoint x: 477, endPoint y: 223, distance: 19.8
click at [461, 228] on main "In-Room Dining Need Help? In-Room Dining Menu Menu is provided via a QR code or…" at bounding box center [414, 194] width 829 height 261
click at [480, 195] on div "In-Room Dining Need Help? In-Room Dining Menu Menu is provided via a QR code or…" at bounding box center [414, 162] width 414 height 102
click at [421, 169] on h3 "Menu is provided via a QR code or digitally. A paper menu is only available upo…" at bounding box center [415, 179] width 394 height 28
click at [499, 181] on h3 "Menu is provided via a QR code or digitally. A paper menu is only available upo…" at bounding box center [415, 179] width 394 height 28
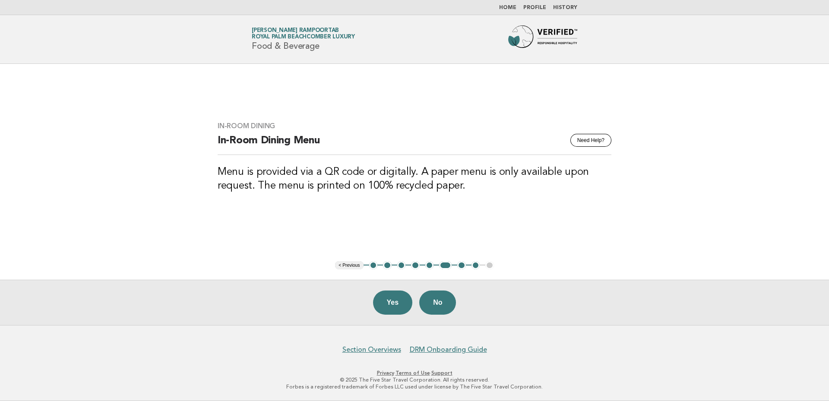
click at [416, 169] on h3 "Menu is provided via a QR code or digitally. A paper menu is only available upo…" at bounding box center [415, 179] width 394 height 28
click at [445, 303] on button "No" at bounding box center [437, 302] width 37 height 24
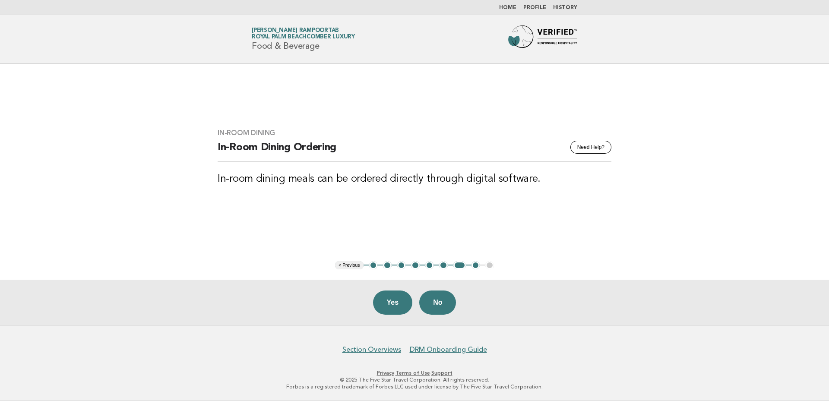
click at [478, 193] on div "In-Room Dining Need Help? In-Room Dining Ordering In-room dining meals can be o…" at bounding box center [414, 162] width 414 height 88
click at [442, 267] on button "6" at bounding box center [443, 265] width 9 height 9
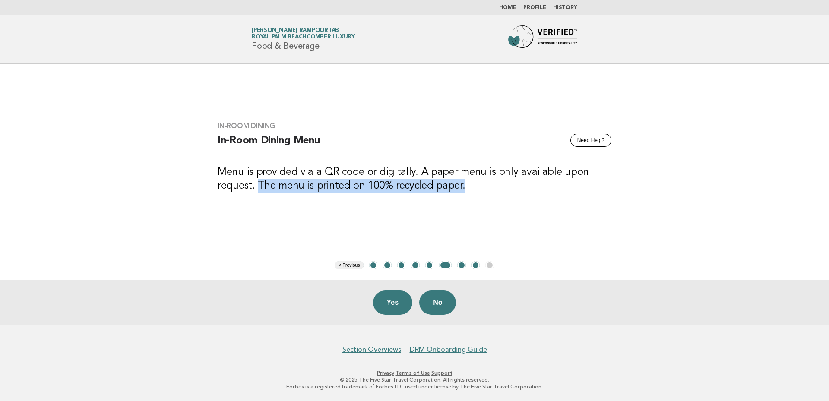
drag, startPoint x: 259, startPoint y: 185, endPoint x: 468, endPoint y: 183, distance: 209.3
click at [468, 183] on h3 "Menu is provided via a QR code or digitally. A paper menu is only available upo…" at bounding box center [415, 179] width 394 height 28
click at [438, 218] on main "In-Room Dining Need Help? In-Room Dining Menu Menu is provided via a QR code or…" at bounding box center [414, 194] width 829 height 261
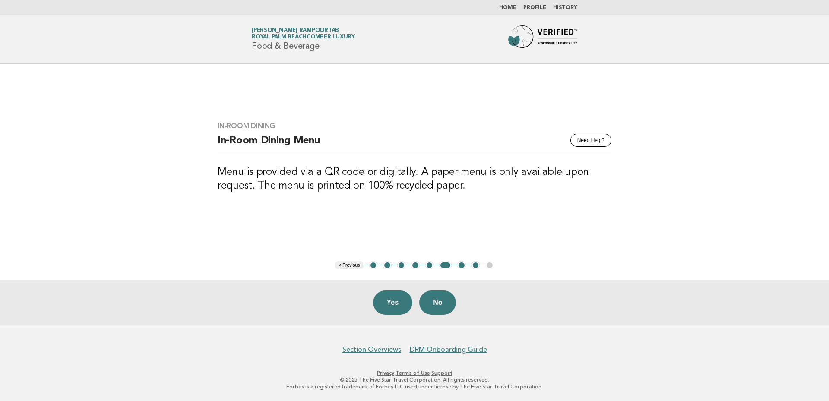
click at [486, 185] on h3 "Menu is provided via a QR code or digitally. A paper menu is only available upo…" at bounding box center [415, 179] width 394 height 28
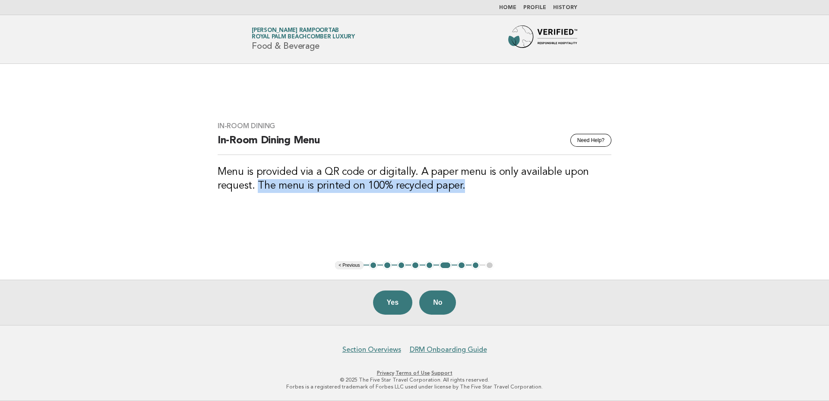
drag, startPoint x: 259, startPoint y: 185, endPoint x: 470, endPoint y: 187, distance: 211.5
click at [470, 187] on h3 "Menu is provided via a QR code or digitally. A paper menu is only available upo…" at bounding box center [415, 179] width 394 height 28
click at [586, 222] on main "In-Room Dining Need Help? In-Room Dining Menu Menu is provided via a QR code or…" at bounding box center [414, 194] width 829 height 261
drag, startPoint x: 284, startPoint y: 187, endPoint x: 464, endPoint y: 186, distance: 180.4
click at [464, 186] on h3 "Menu is provided via a QR code or digitally. A paper menu is only available upo…" at bounding box center [415, 179] width 394 height 28
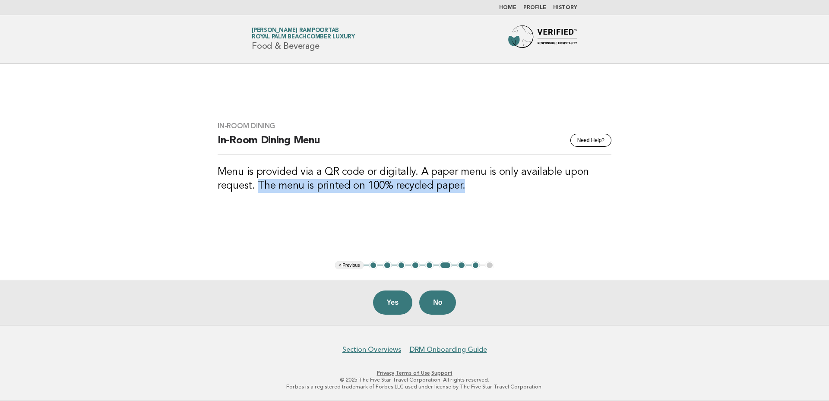
click at [237, 206] on div "In-Room Dining Need Help? In-Room Dining Menu Menu is provided via a QR code or…" at bounding box center [414, 162] width 414 height 102
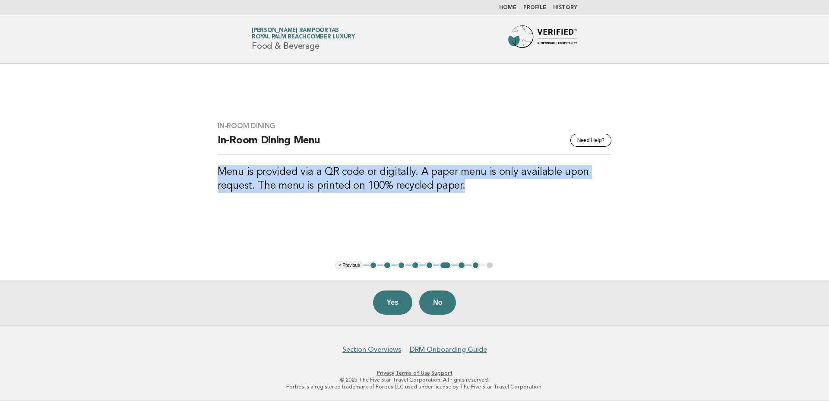
drag, startPoint x: 217, startPoint y: 170, endPoint x: 472, endPoint y: 184, distance: 255.5
click at [472, 184] on div "In-Room Dining Need Help? In-Room Dining Menu Menu is provided via a QR code or…" at bounding box center [414, 162] width 414 height 102
drag, startPoint x: 265, startPoint y: 186, endPoint x: 270, endPoint y: 184, distance: 5.6
click at [265, 187] on h3 "Menu is provided via a QR code or digitally. A paper menu is only available upo…" at bounding box center [415, 179] width 394 height 28
click at [265, 180] on h3 "Menu is provided via a QR code or digitally. A paper menu is only available upo…" at bounding box center [415, 179] width 394 height 28
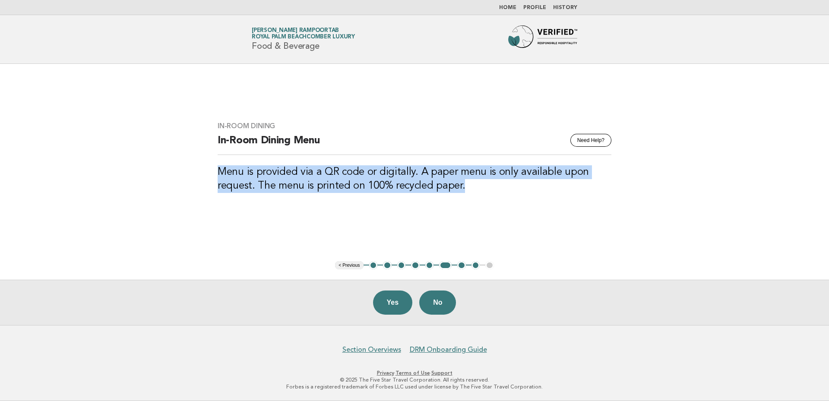
click at [263, 186] on h3 "Menu is provided via a QR code or digitally. A paper menu is only available upo…" at bounding box center [415, 179] width 394 height 28
click at [532, 206] on div "In-Room Dining Need Help? In-Room Dining Menu Menu is provided via a QR code or…" at bounding box center [414, 162] width 414 height 102
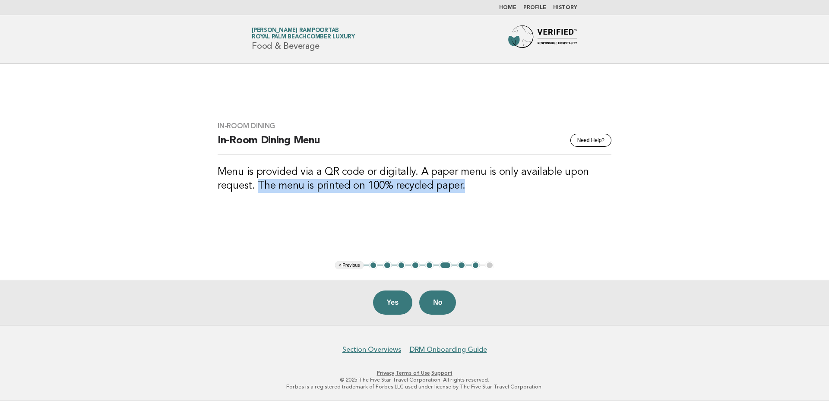
drag, startPoint x: 259, startPoint y: 184, endPoint x: 463, endPoint y: 185, distance: 203.3
click at [463, 185] on h3 "Menu is provided via a QR code or digitally. A paper menu is only available upo…" at bounding box center [415, 179] width 394 height 28
click at [274, 189] on h3 "Menu is provided via a QR code or digitally. A paper menu is only available upo…" at bounding box center [415, 179] width 394 height 28
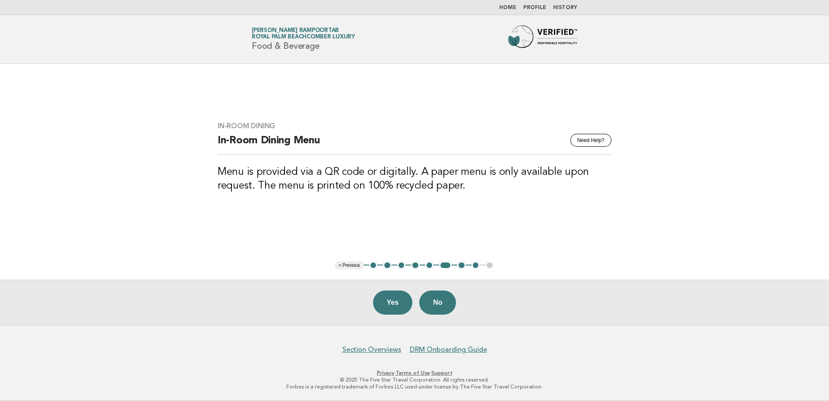
click at [463, 185] on h3 "Menu is provided via a QR code or digitally. A paper menu is only available upo…" at bounding box center [415, 179] width 394 height 28
click at [458, 184] on h3 "Menu is provided via a QR code or digitally. A paper menu is only available upo…" at bounding box center [415, 179] width 394 height 28
click at [524, 202] on div "In-Room Dining Need Help? In-Room Dining Menu Menu is provided via a QR code or…" at bounding box center [414, 162] width 414 height 102
click at [259, 181] on h3 "Menu is provided via a QR code or digitally. A paper menu is only available upo…" at bounding box center [415, 179] width 394 height 28
click at [461, 185] on h3 "Menu is provided via a QR code or digitally. A paper menu is only available upo…" at bounding box center [415, 179] width 394 height 28
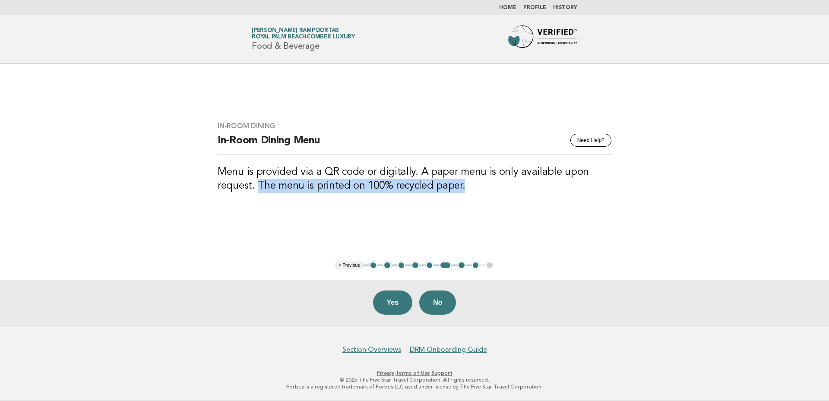
drag, startPoint x: 289, startPoint y: 185, endPoint x: 461, endPoint y: 190, distance: 172.3
click at [461, 190] on h3 "Menu is provided via a QR code or digitally. A paper menu is only available upo…" at bounding box center [415, 179] width 394 height 28
click at [439, 207] on div "In-Room Dining Need Help? In-Room Dining Menu Menu is provided via a QR code or…" at bounding box center [414, 162] width 414 height 102
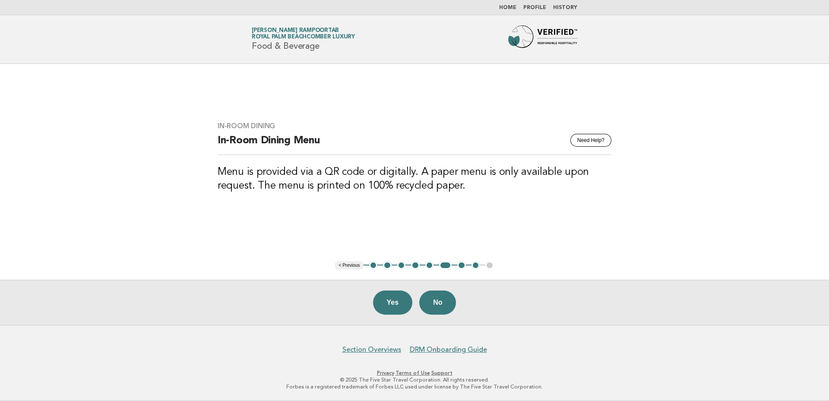
click at [316, 198] on div "In-Room Dining Need Help? In-Room Dining Menu Menu is provided via a QR code or…" at bounding box center [414, 162] width 414 height 102
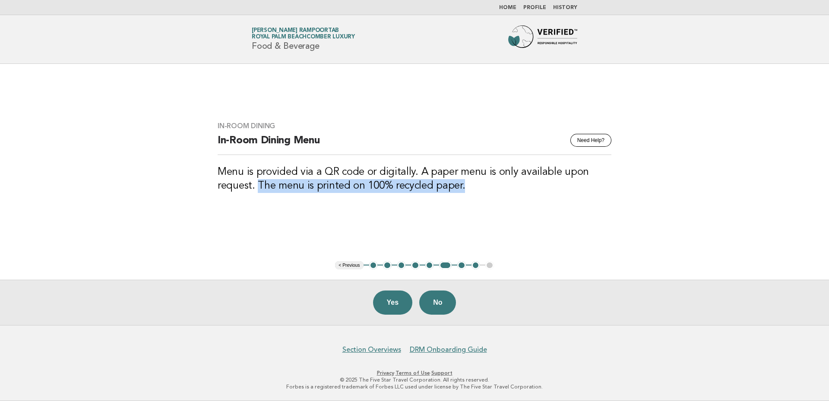
drag, startPoint x: 468, startPoint y: 187, endPoint x: 258, endPoint y: 183, distance: 210.2
click at [258, 183] on h3 "Menu is provided via a QR code or digitally. A paper menu is only available upo…" at bounding box center [415, 179] width 394 height 28
click at [502, 199] on div "In-Room Dining Need Help? In-Room Dining Menu Menu is provided via a QR code or…" at bounding box center [414, 162] width 414 height 102
drag, startPoint x: 461, startPoint y: 185, endPoint x: 259, endPoint y: 180, distance: 201.6
click at [259, 180] on h3 "Menu is provided via a QR code or digitally. A paper menu is only available upo…" at bounding box center [415, 179] width 394 height 28
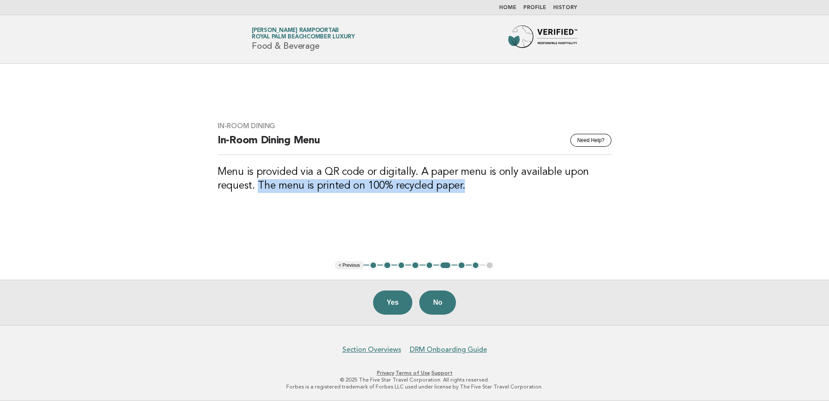
click at [401, 202] on div "In-Room Dining Need Help? In-Room Dining Menu Menu is provided via a QR code or…" at bounding box center [414, 162] width 414 height 102
click at [304, 191] on h3 "Menu is provided via a QR code or digitally. A paper menu is only available upo…" at bounding box center [415, 179] width 394 height 28
drag, startPoint x: 259, startPoint y: 185, endPoint x: 461, endPoint y: 190, distance: 202.1
click at [461, 190] on h3 "Menu is provided via a QR code or digitally. A paper menu is only available upo…" at bounding box center [415, 179] width 394 height 28
click at [249, 205] on div "In-Room Dining Need Help? In-Room Dining Menu Menu is provided via a QR code or…" at bounding box center [414, 162] width 414 height 102
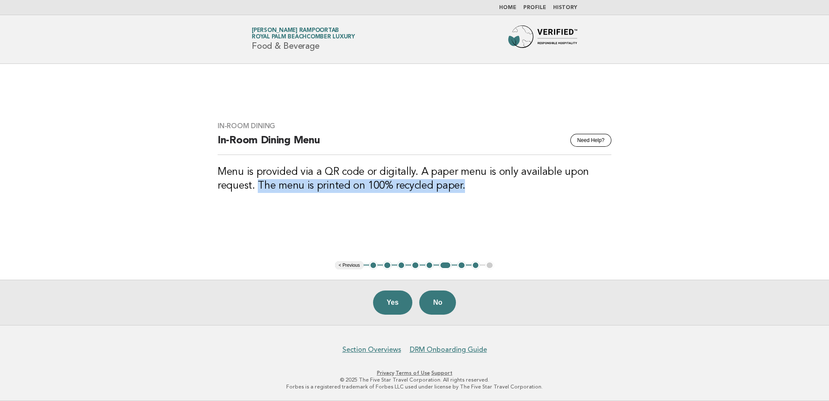
drag, startPoint x: 460, startPoint y: 186, endPoint x: 257, endPoint y: 184, distance: 202.9
click at [257, 184] on h3 "Menu is provided via a QR code or digitally. A paper menu is only available upo…" at bounding box center [415, 179] width 394 height 28
click at [486, 190] on h3 "Menu is provided via a QR code or digitally. A paper menu is only available upo…" at bounding box center [415, 179] width 394 height 28
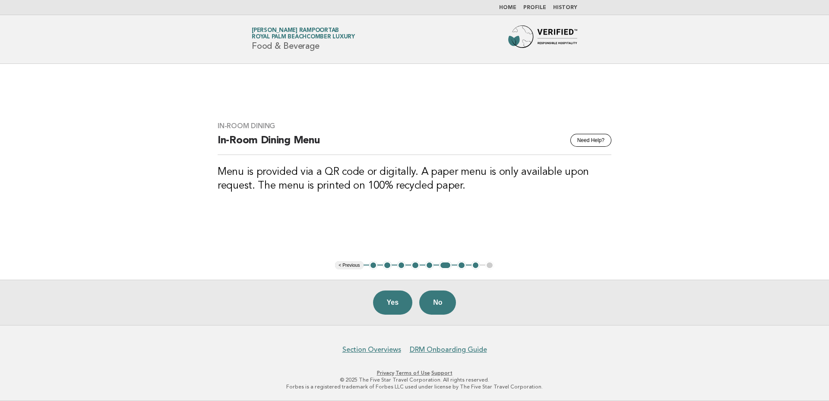
click at [476, 230] on main "In-Room Dining Need Help? In-Room Dining Menu Menu is provided via a QR code or…" at bounding box center [414, 194] width 829 height 261
